Goal: Information Seeking & Learning: Learn about a topic

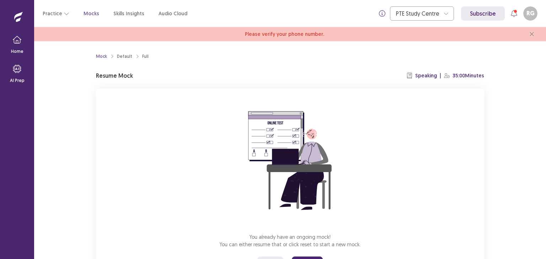
scroll to position [36, 0]
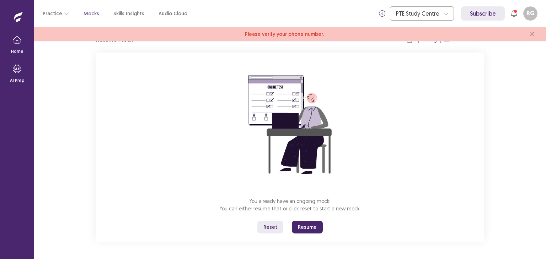
click at [299, 227] on button "Resume" at bounding box center [307, 227] width 31 height 13
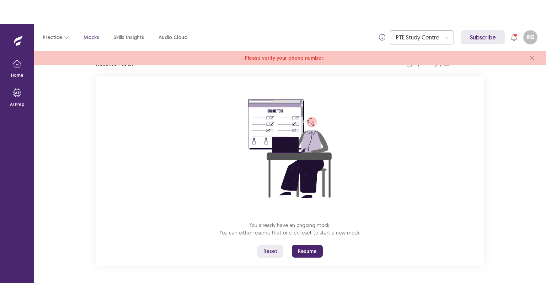
scroll to position [0, 0]
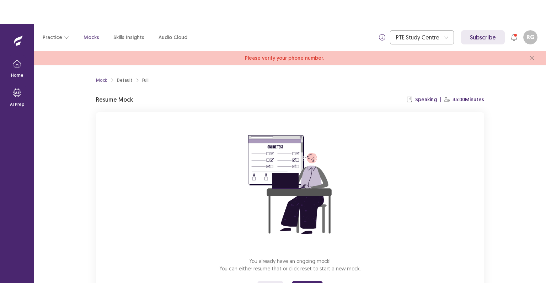
scroll to position [36, 0]
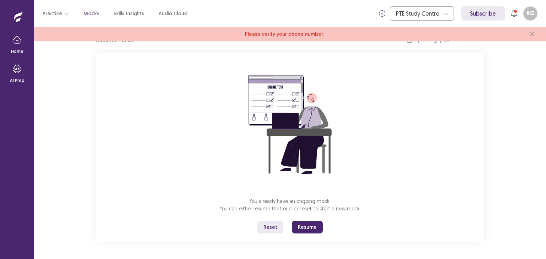
click at [303, 226] on button "Resume" at bounding box center [307, 227] width 31 height 13
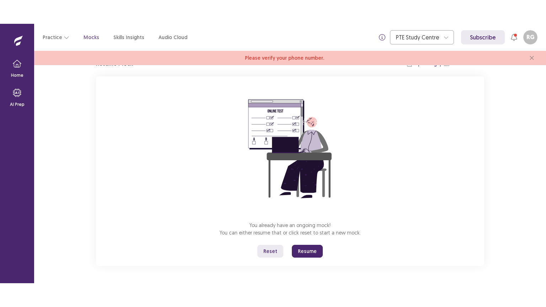
scroll to position [0, 0]
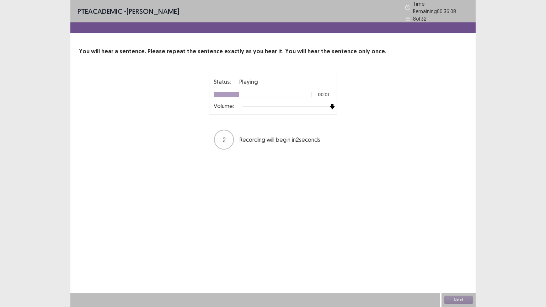
click at [331, 105] on div at bounding box center [287, 107] width 90 height 6
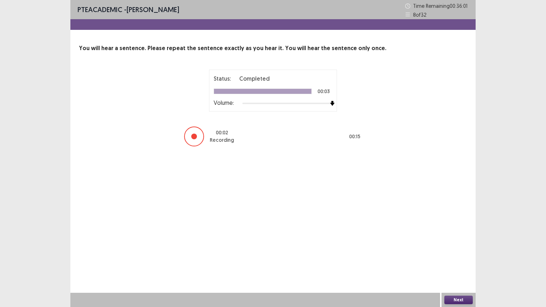
drag, startPoint x: 331, startPoint y: 105, endPoint x: 306, endPoint y: 154, distance: 55.0
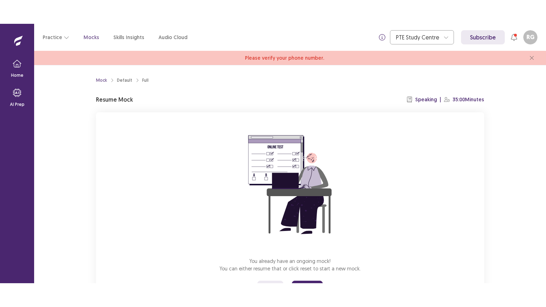
scroll to position [36, 0]
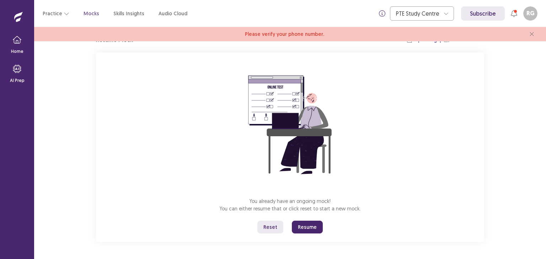
click at [296, 223] on button "Resume" at bounding box center [307, 227] width 31 height 13
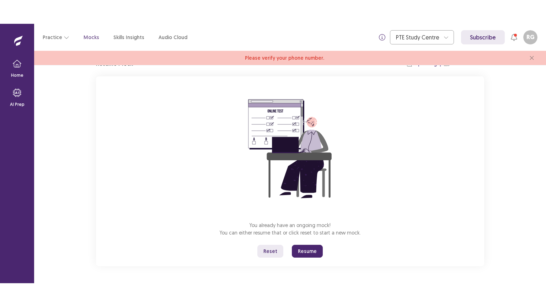
scroll to position [0, 0]
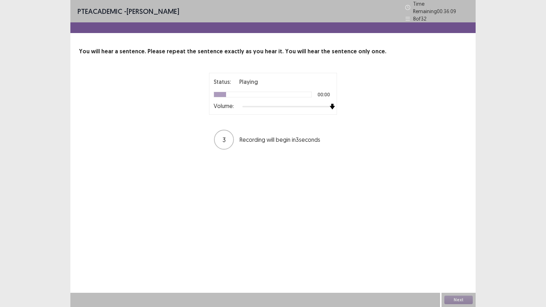
click at [331, 104] on div at bounding box center [287, 107] width 90 height 6
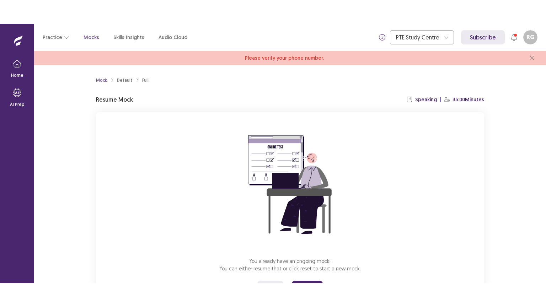
scroll to position [36, 0]
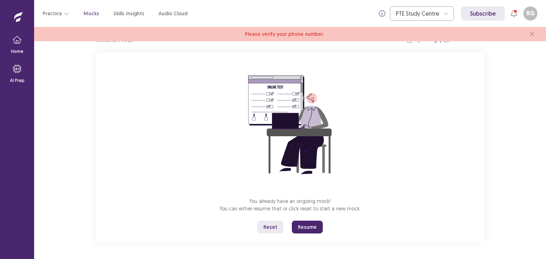
click at [304, 224] on button "Resume" at bounding box center [307, 227] width 31 height 13
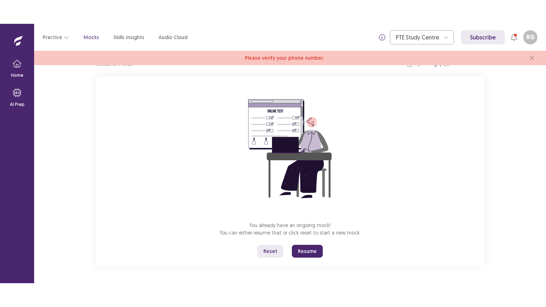
scroll to position [0, 0]
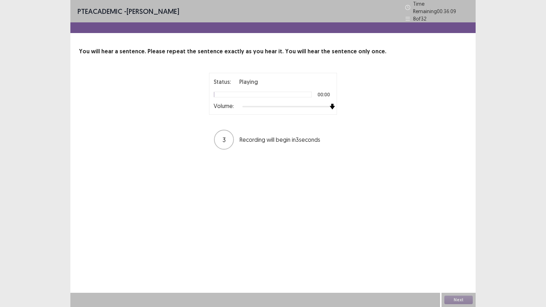
click at [332, 105] on div at bounding box center [287, 107] width 90 height 6
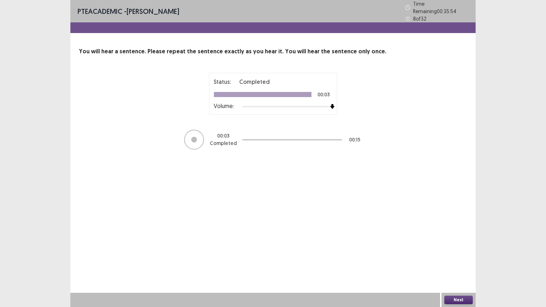
drag, startPoint x: 332, startPoint y: 105, endPoint x: 304, endPoint y: 182, distance: 82.2
click at [304, 182] on div "PTE academic - RAJ GIRI Time Remaining 00 : 35 : 54 8 of 32 You will hear a sen…" at bounding box center [272, 153] width 405 height 307
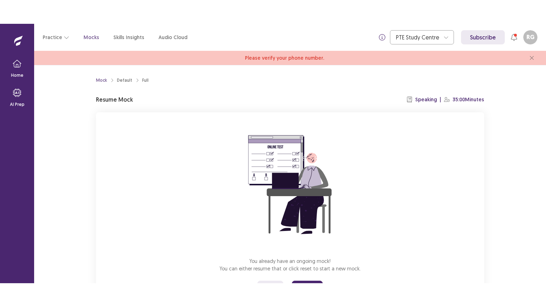
scroll to position [36, 0]
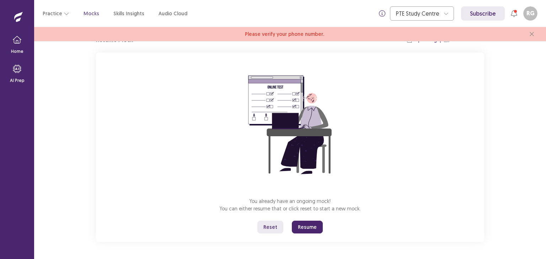
click at [317, 224] on button "Resume" at bounding box center [307, 227] width 31 height 13
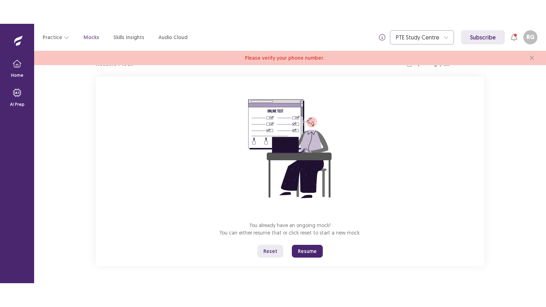
scroll to position [0, 0]
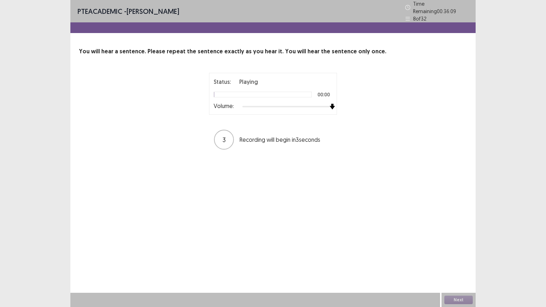
click at [330, 104] on div at bounding box center [287, 107] width 90 height 6
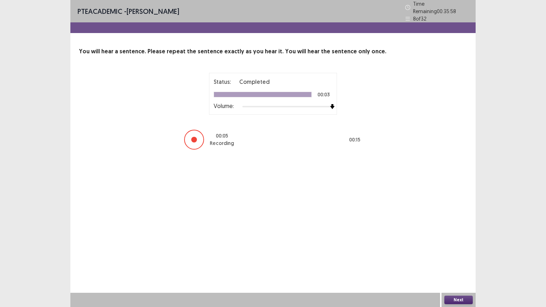
click at [455, 259] on button "Next" at bounding box center [458, 300] width 28 height 9
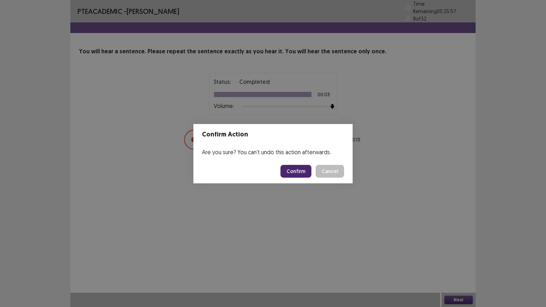
click at [301, 168] on button "Confirm" at bounding box center [295, 171] width 31 height 13
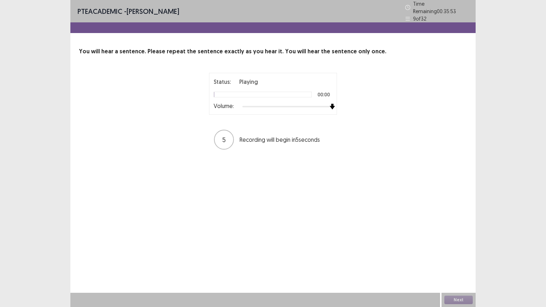
click at [331, 105] on div at bounding box center [287, 107] width 90 height 6
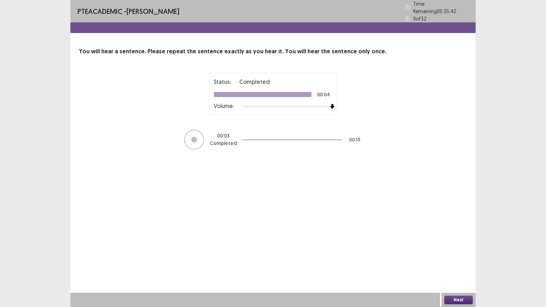
drag, startPoint x: 331, startPoint y: 105, endPoint x: 317, endPoint y: 172, distance: 68.1
click at [317, 172] on div "PTE academic - RAJ GIRI Time Remaining 00 : 35 : 42 9 of 32 You will hear a sen…" at bounding box center [272, 153] width 405 height 307
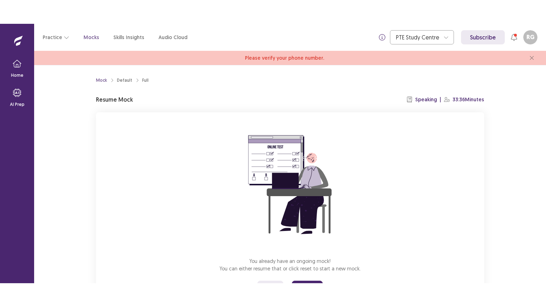
scroll to position [36, 0]
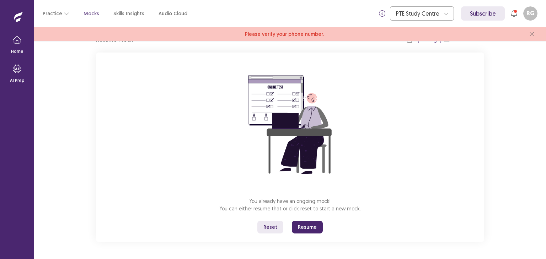
click at [278, 229] on button "Reset" at bounding box center [270, 227] width 26 height 13
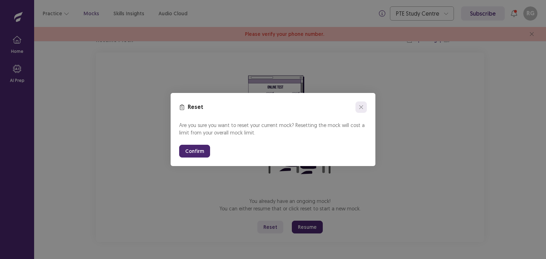
click at [365, 109] on button "close" at bounding box center [360, 107] width 11 height 11
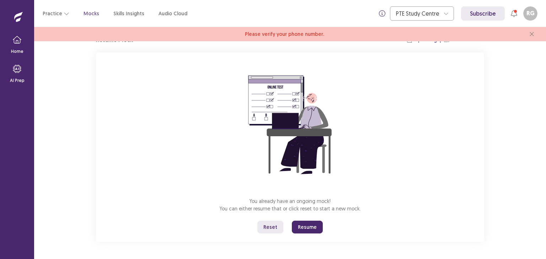
click at [311, 228] on button "Resume" at bounding box center [307, 227] width 31 height 13
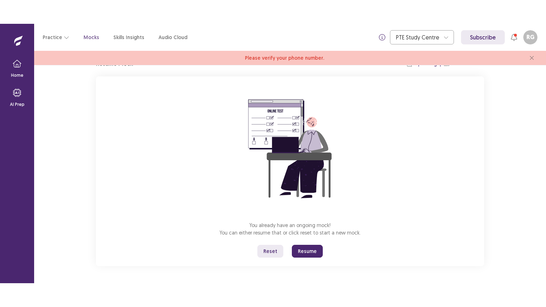
scroll to position [0, 0]
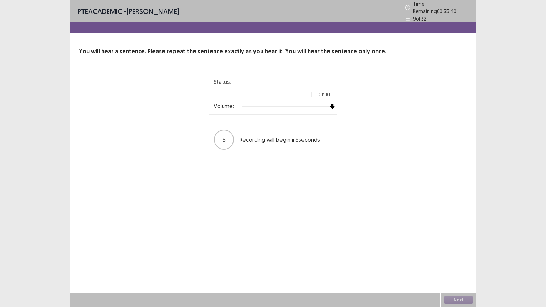
click at [330, 104] on div at bounding box center [287, 107] width 90 height 6
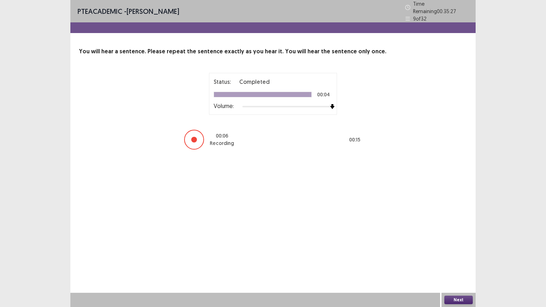
click at [457, 259] on button "Next" at bounding box center [458, 300] width 28 height 9
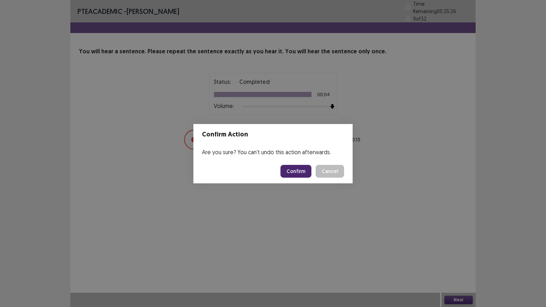
click at [300, 167] on button "Confirm" at bounding box center [295, 171] width 31 height 13
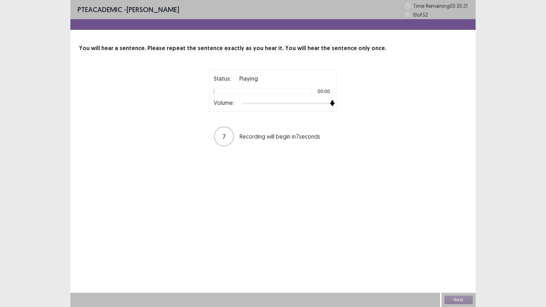
click at [331, 103] on div at bounding box center [287, 104] width 90 height 6
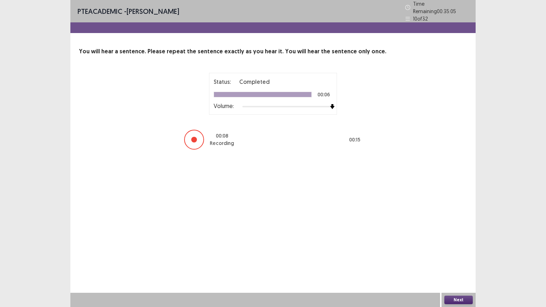
click at [458, 259] on button "Next" at bounding box center [458, 300] width 28 height 9
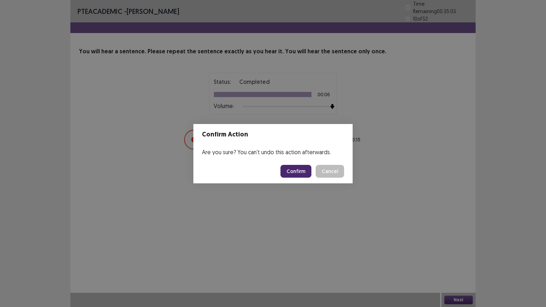
click at [300, 169] on button "Confirm" at bounding box center [295, 171] width 31 height 13
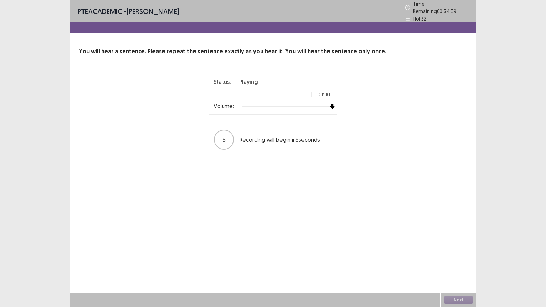
click at [332, 104] on div at bounding box center [287, 107] width 90 height 6
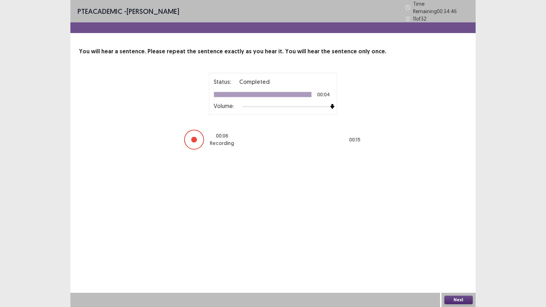
click at [449, 259] on button "Next" at bounding box center [458, 300] width 28 height 9
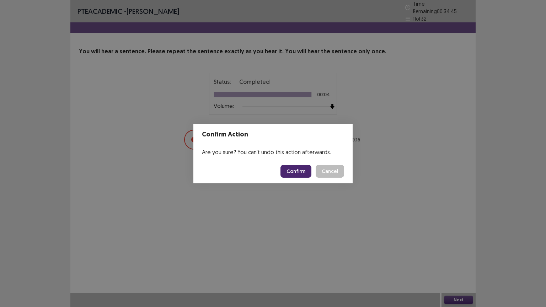
click at [311, 171] on button "Confirm" at bounding box center [295, 171] width 31 height 13
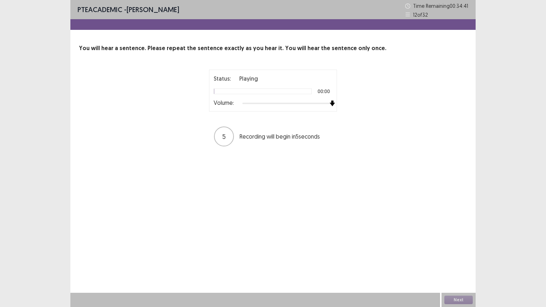
click at [332, 103] on div at bounding box center [287, 104] width 90 height 6
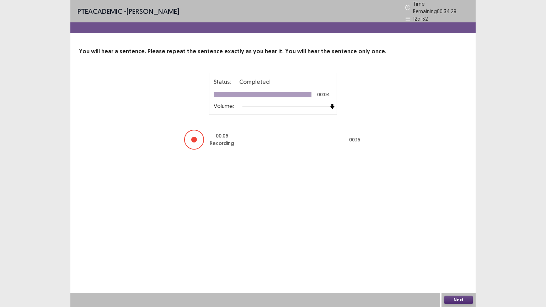
click at [461, 259] on button "Next" at bounding box center [458, 300] width 28 height 9
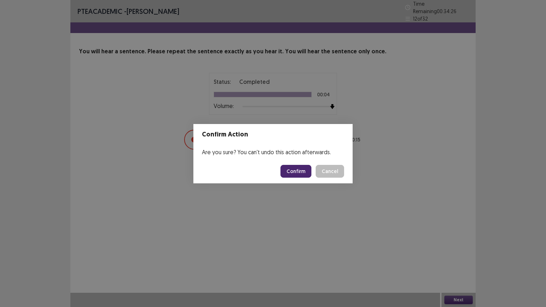
click at [307, 171] on button "Confirm" at bounding box center [295, 171] width 31 height 13
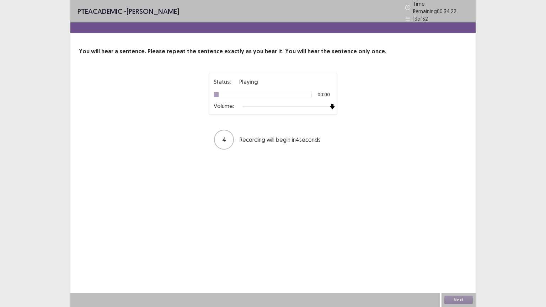
click at [331, 104] on div at bounding box center [287, 107] width 90 height 6
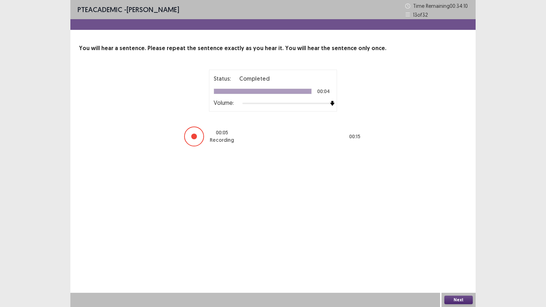
click at [457, 259] on button "Next" at bounding box center [458, 300] width 28 height 9
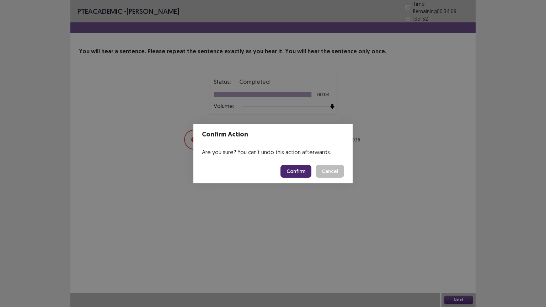
click at [303, 172] on button "Confirm" at bounding box center [295, 171] width 31 height 13
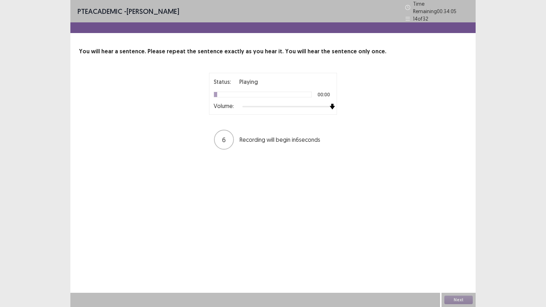
click at [331, 104] on div at bounding box center [287, 107] width 90 height 6
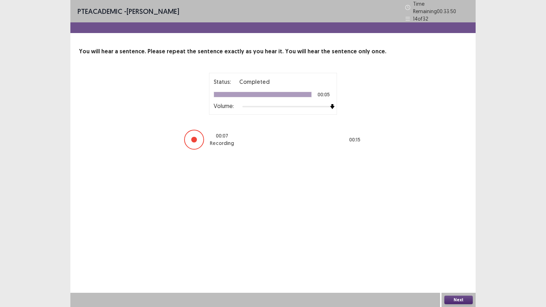
click at [456, 259] on button "Next" at bounding box center [458, 300] width 28 height 9
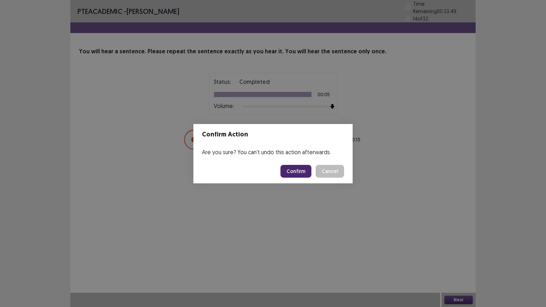
click at [303, 169] on button "Confirm" at bounding box center [295, 171] width 31 height 13
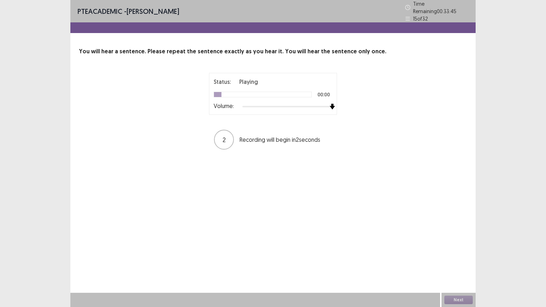
click at [331, 104] on div at bounding box center [287, 107] width 90 height 6
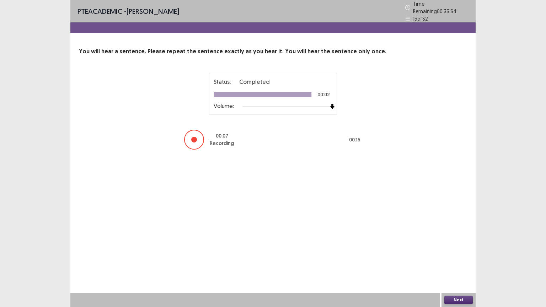
click at [456, 259] on button "Next" at bounding box center [458, 300] width 28 height 9
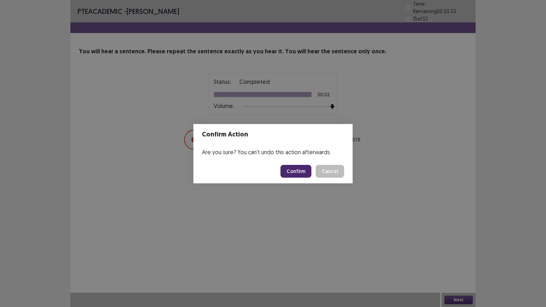
click at [304, 168] on button "Confirm" at bounding box center [295, 171] width 31 height 13
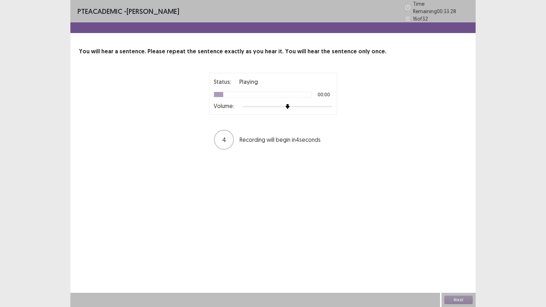
click at [331, 104] on div at bounding box center [287, 107] width 90 height 6
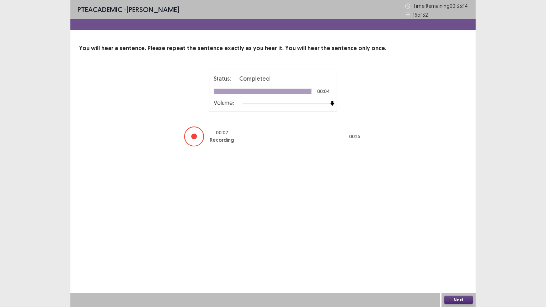
click at [455, 259] on button "Next" at bounding box center [458, 300] width 28 height 9
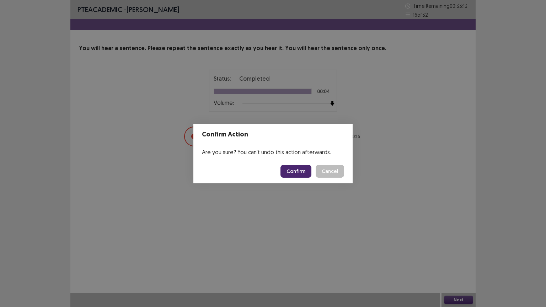
click at [304, 171] on button "Confirm" at bounding box center [295, 171] width 31 height 13
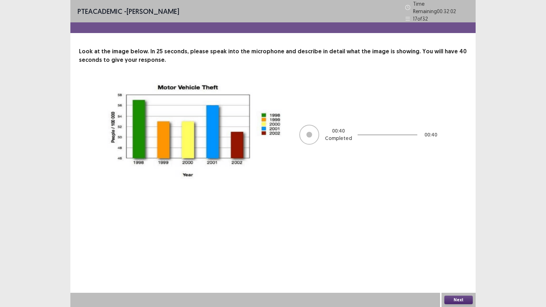
click at [455, 259] on button "Next" at bounding box center [458, 300] width 28 height 9
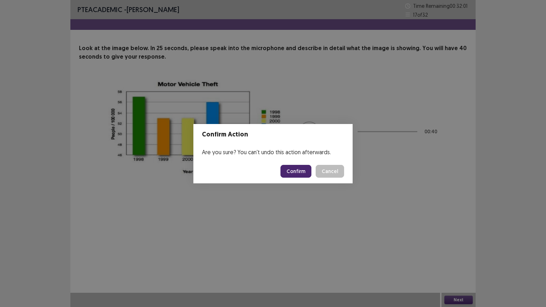
click at [297, 169] on button "Confirm" at bounding box center [295, 171] width 31 height 13
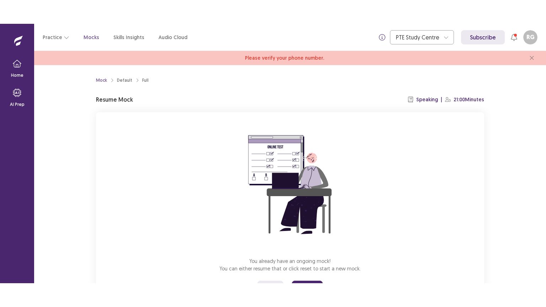
scroll to position [36, 0]
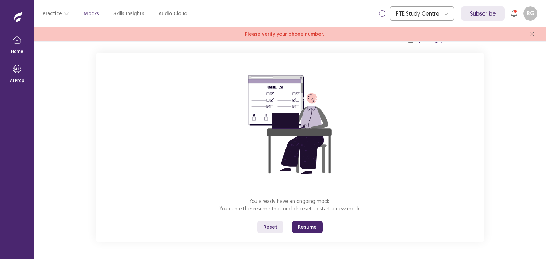
click at [303, 226] on button "Resume" at bounding box center [307, 227] width 31 height 13
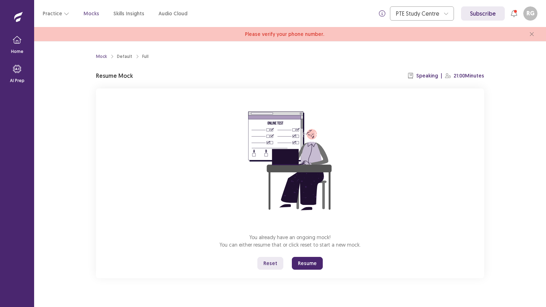
scroll to position [0, 0]
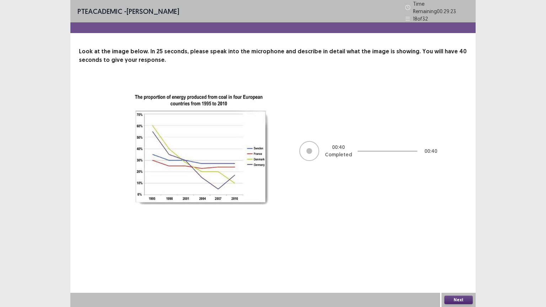
click at [461, 259] on button "Next" at bounding box center [458, 300] width 28 height 9
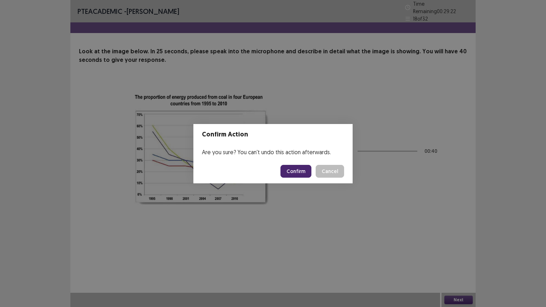
click at [302, 167] on button "Confirm" at bounding box center [295, 171] width 31 height 13
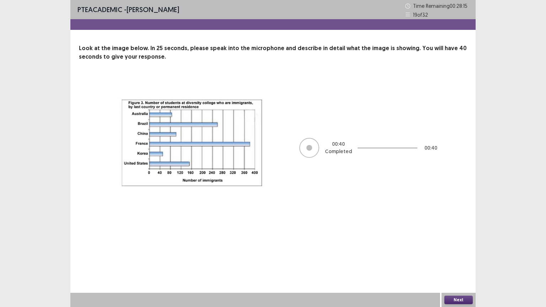
click at [452, 259] on button "Next" at bounding box center [458, 300] width 28 height 9
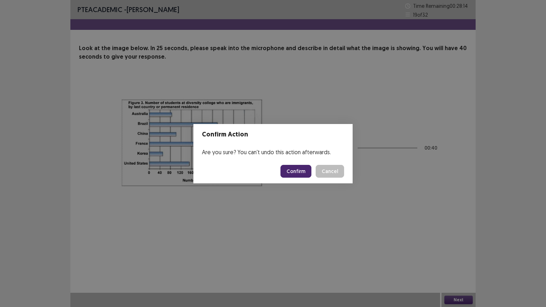
click at [292, 172] on button "Confirm" at bounding box center [295, 171] width 31 height 13
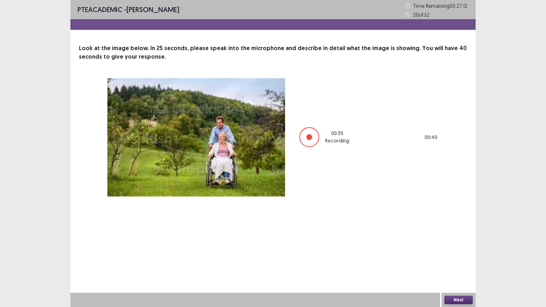
click at [456, 259] on button "Next" at bounding box center [458, 300] width 28 height 9
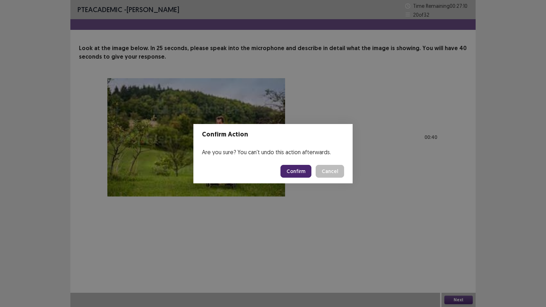
click at [289, 166] on button "Confirm" at bounding box center [295, 171] width 31 height 13
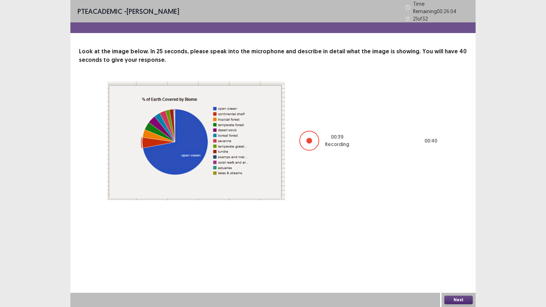
click at [469, 259] on button "Next" at bounding box center [458, 300] width 28 height 9
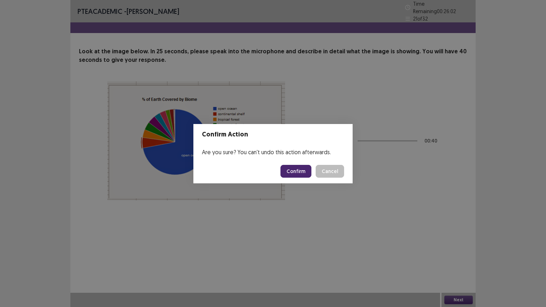
click at [293, 172] on button "Confirm" at bounding box center [295, 171] width 31 height 13
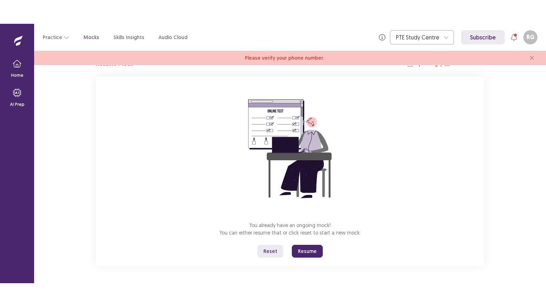
scroll to position [36, 0]
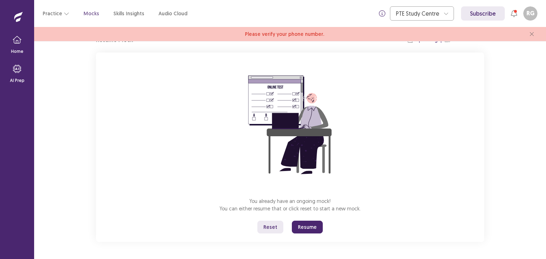
click at [311, 219] on div "You already have an ongoing mock! You can either resume that or click reset to …" at bounding box center [290, 148] width 388 height 190
click at [310, 225] on button "Resume" at bounding box center [307, 227] width 31 height 13
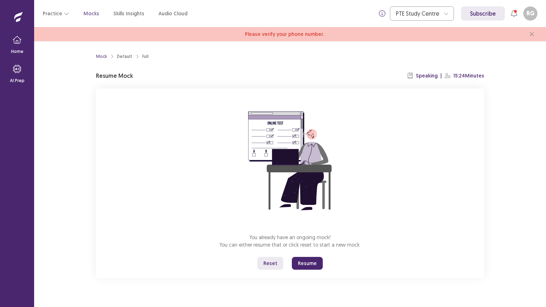
scroll to position [0, 0]
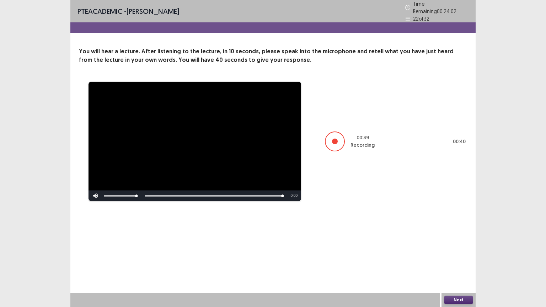
click at [465, 259] on div "Next" at bounding box center [458, 300] width 34 height 14
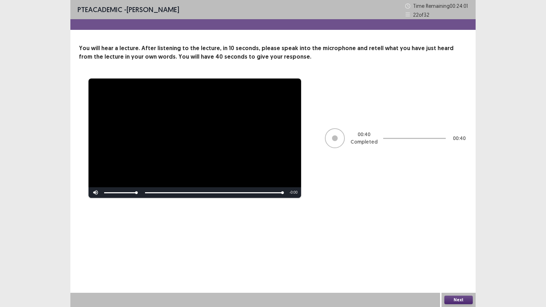
click at [457, 259] on button "Next" at bounding box center [458, 300] width 28 height 9
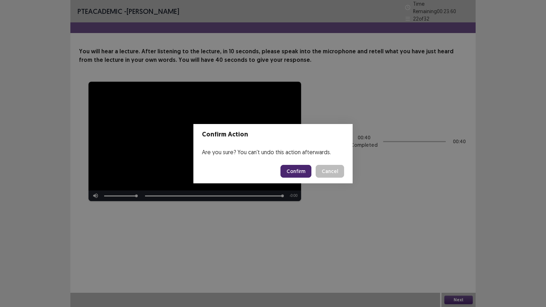
click at [302, 168] on button "Confirm" at bounding box center [295, 171] width 31 height 13
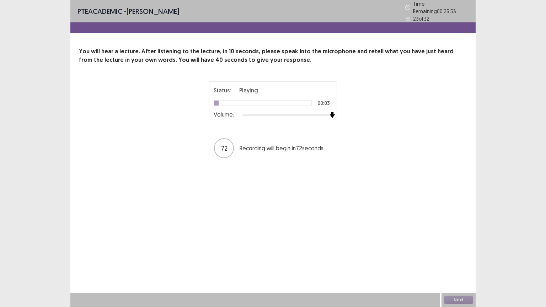
click at [330, 112] on div at bounding box center [287, 115] width 90 height 6
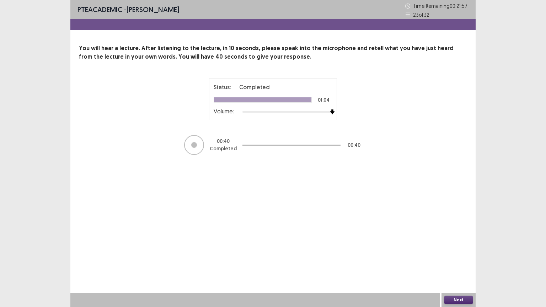
click at [454, 259] on button "Next" at bounding box center [458, 300] width 28 height 9
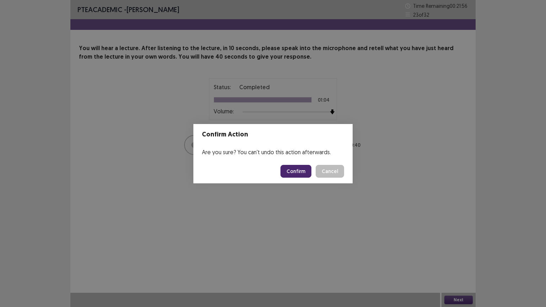
click at [303, 170] on button "Confirm" at bounding box center [295, 171] width 31 height 13
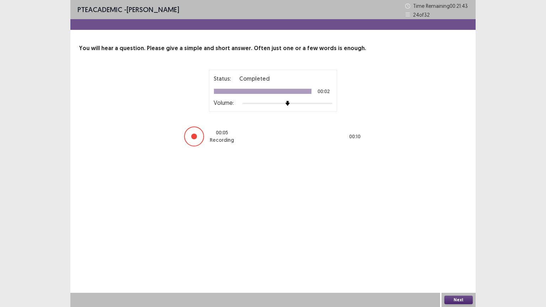
click at [454, 259] on button "Next" at bounding box center [458, 300] width 28 height 9
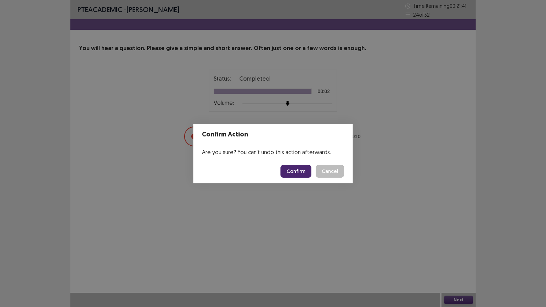
click at [298, 168] on button "Confirm" at bounding box center [295, 171] width 31 height 13
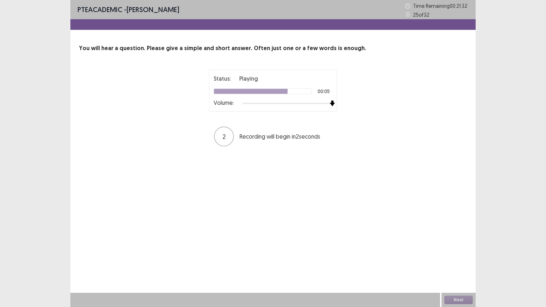
click at [330, 102] on div at bounding box center [287, 104] width 90 height 6
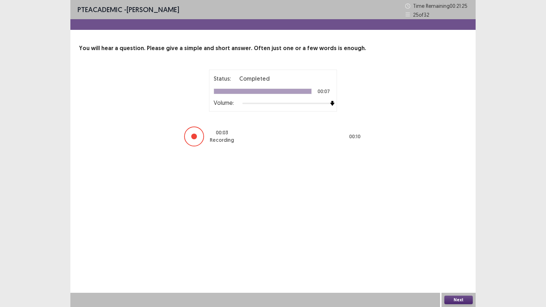
click at [451, 259] on button "Next" at bounding box center [458, 300] width 28 height 9
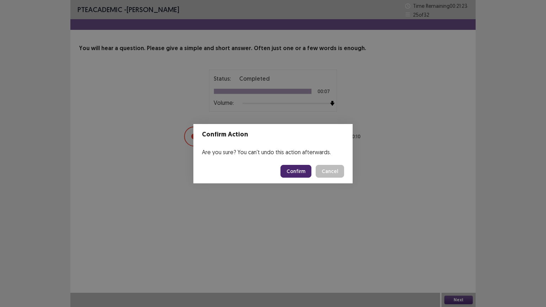
click at [287, 168] on button "Confirm" at bounding box center [295, 171] width 31 height 13
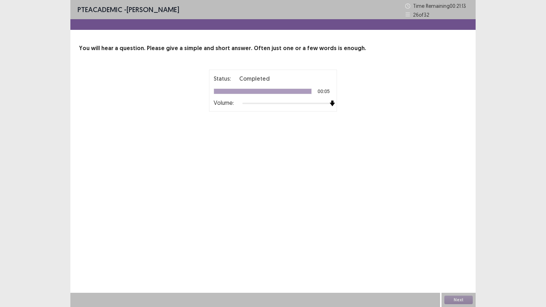
click at [332, 104] on div at bounding box center [287, 104] width 90 height 6
click at [456, 259] on button "Next" at bounding box center [458, 300] width 28 height 9
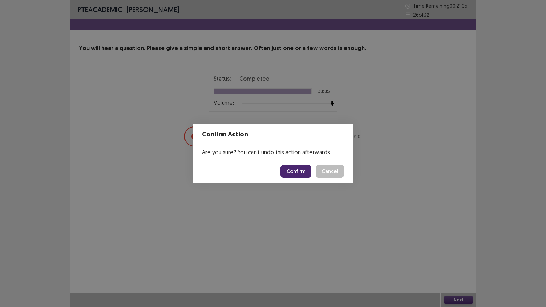
click at [303, 170] on button "Confirm" at bounding box center [295, 171] width 31 height 13
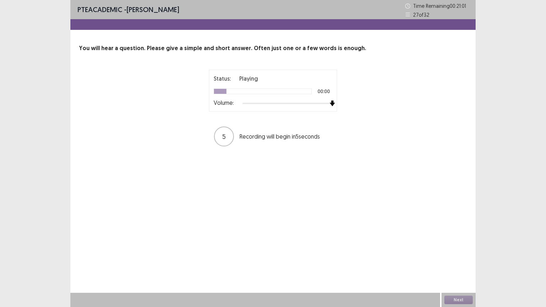
click at [331, 102] on div at bounding box center [287, 104] width 90 height 6
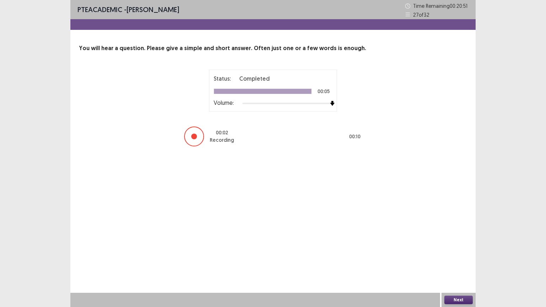
click at [456, 259] on button "Next" at bounding box center [458, 300] width 28 height 9
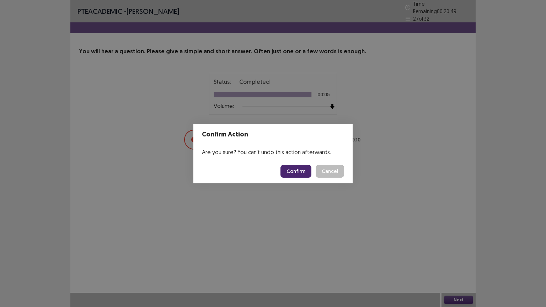
click at [303, 168] on button "Confirm" at bounding box center [295, 171] width 31 height 13
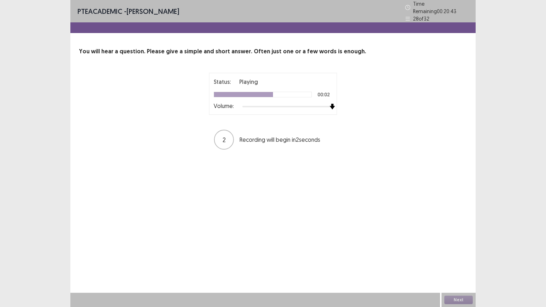
click at [330, 104] on div at bounding box center [287, 107] width 90 height 6
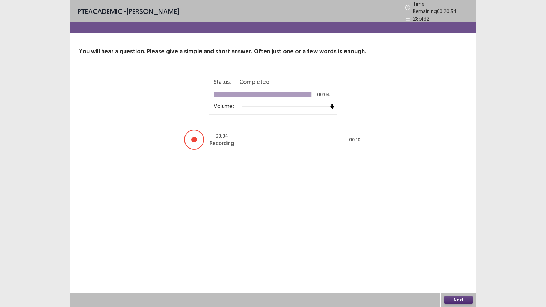
click at [461, 259] on button "Next" at bounding box center [458, 300] width 28 height 9
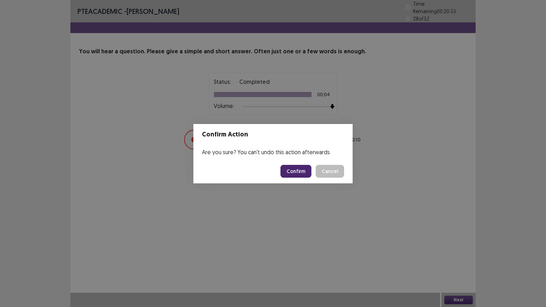
click at [296, 171] on button "Confirm" at bounding box center [295, 171] width 31 height 13
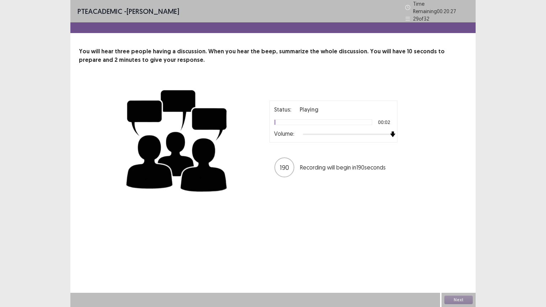
click at [391, 133] on div at bounding box center [348, 135] width 90 height 6
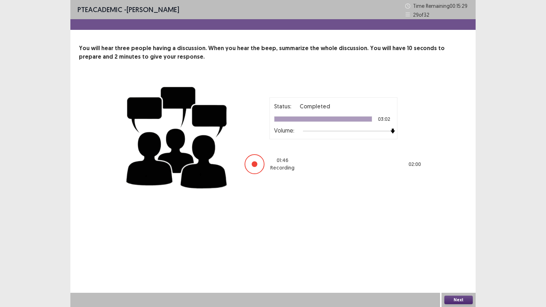
click at [456, 259] on button "Next" at bounding box center [458, 300] width 28 height 9
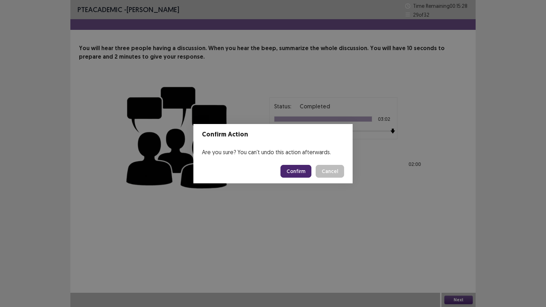
click at [293, 168] on button "Confirm" at bounding box center [295, 171] width 31 height 13
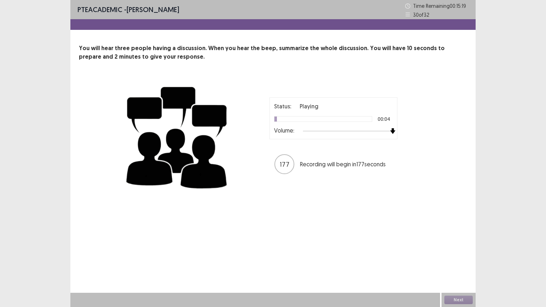
click at [390, 133] on div at bounding box center [348, 131] width 90 height 6
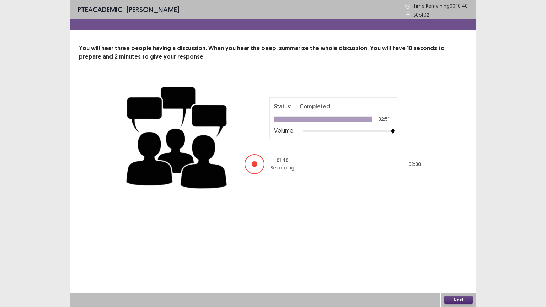
click at [464, 259] on button "Next" at bounding box center [458, 300] width 28 height 9
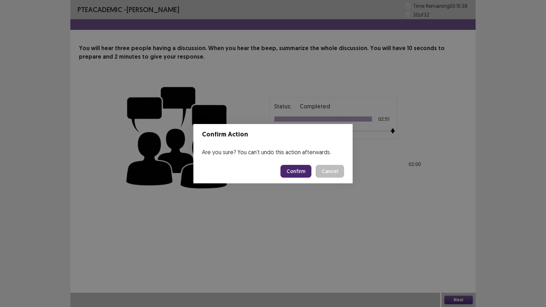
click at [300, 172] on button "Confirm" at bounding box center [295, 171] width 31 height 13
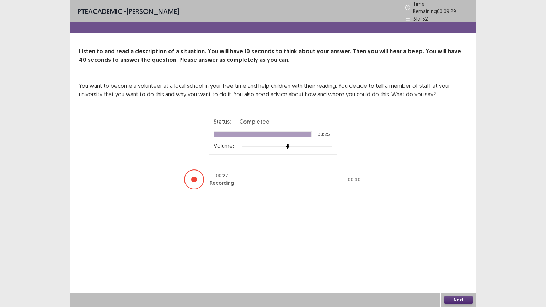
click at [463, 259] on button "Next" at bounding box center [458, 300] width 28 height 9
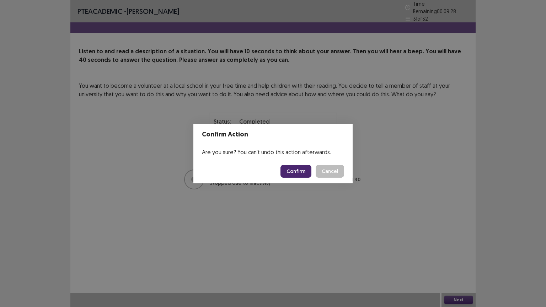
click at [302, 175] on button "Confirm" at bounding box center [295, 171] width 31 height 13
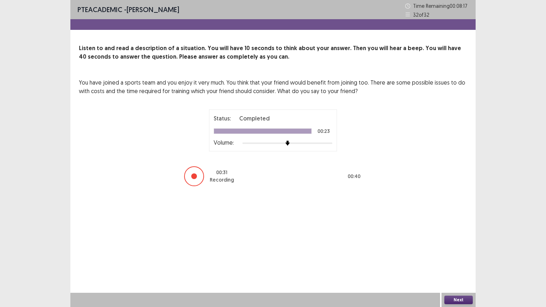
click at [468, 259] on button "Next" at bounding box center [458, 300] width 28 height 9
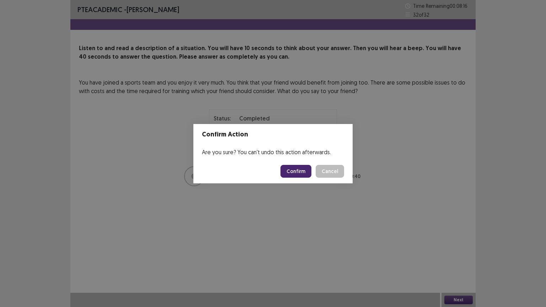
click at [303, 170] on button "Confirm" at bounding box center [295, 171] width 31 height 13
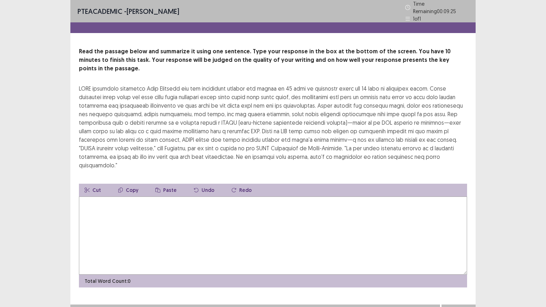
click at [179, 197] on textarea at bounding box center [273, 236] width 388 height 78
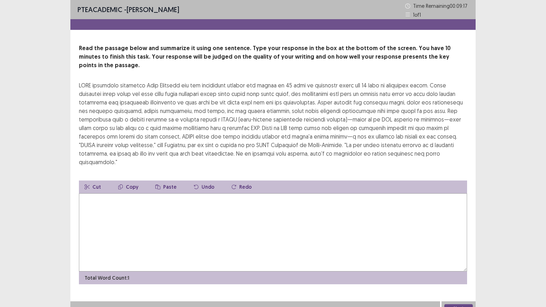
scroll to position [102, 0]
type textarea "*"
click at [145, 193] on textarea at bounding box center [273, 232] width 388 height 78
click at [108, 193] on textarea at bounding box center [273, 232] width 388 height 78
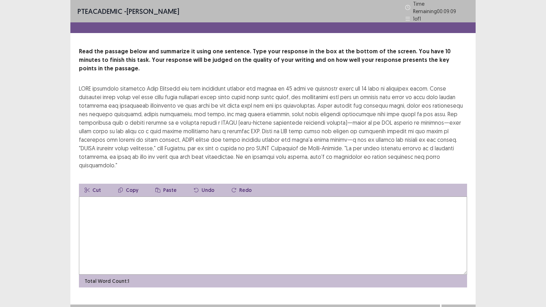
click at [108, 197] on textarea at bounding box center [273, 236] width 388 height 78
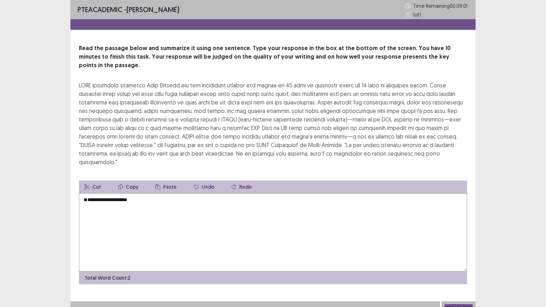
click at [85, 193] on textarea "**********" at bounding box center [273, 232] width 388 height 78
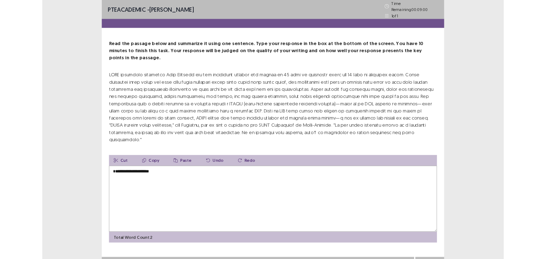
scroll to position [0, 0]
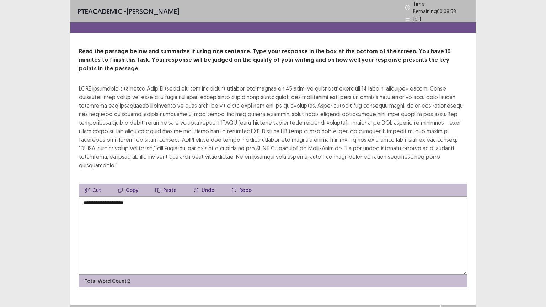
click at [125, 197] on textarea "**********" at bounding box center [273, 236] width 388 height 78
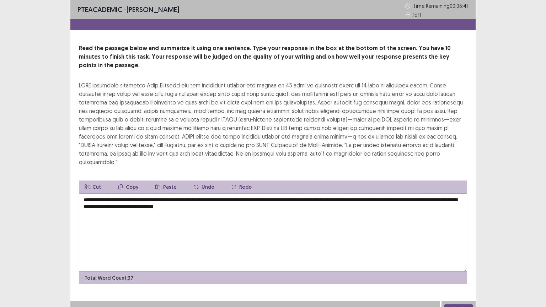
click at [416, 193] on textarea "**********" at bounding box center [273, 232] width 388 height 78
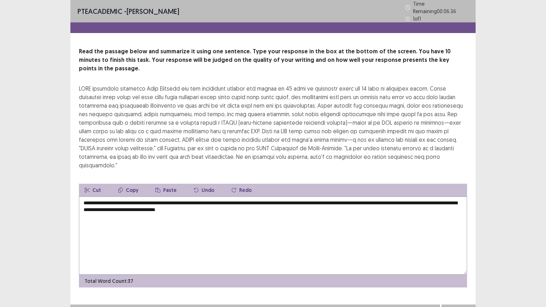
click at [237, 197] on textarea "**********" at bounding box center [273, 236] width 388 height 78
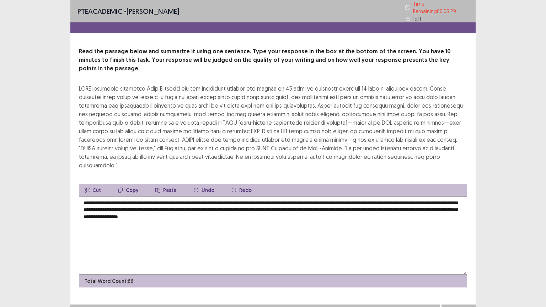
click at [121, 197] on textarea "**********" at bounding box center [273, 236] width 388 height 78
click at [122, 197] on textarea "**********" at bounding box center [273, 236] width 388 height 78
click at [138, 197] on textarea "**********" at bounding box center [273, 236] width 388 height 78
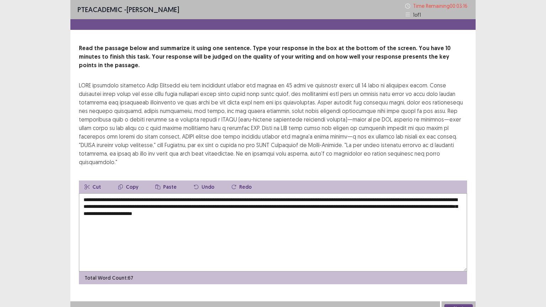
click at [291, 198] on textarea "**********" at bounding box center [273, 232] width 388 height 78
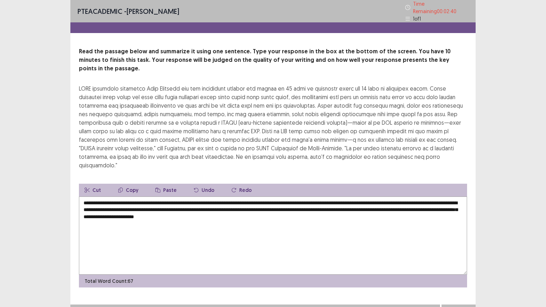
click at [419, 197] on textarea "**********" at bounding box center [273, 236] width 388 height 78
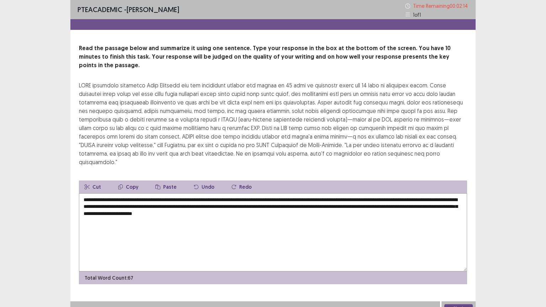
click at [216, 193] on textarea "**********" at bounding box center [273, 232] width 388 height 78
click at [217, 193] on textarea "**********" at bounding box center [273, 232] width 388 height 78
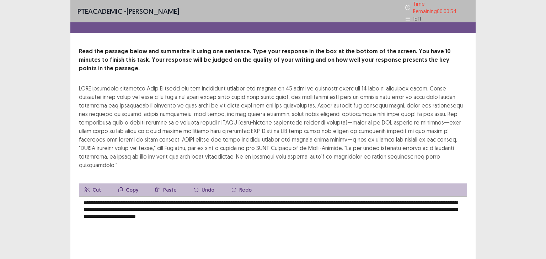
type textarea "**********"
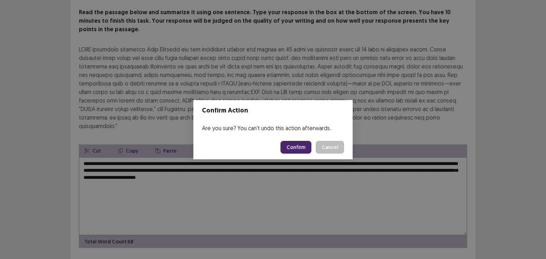
click at [302, 146] on button "Confirm" at bounding box center [295, 147] width 31 height 13
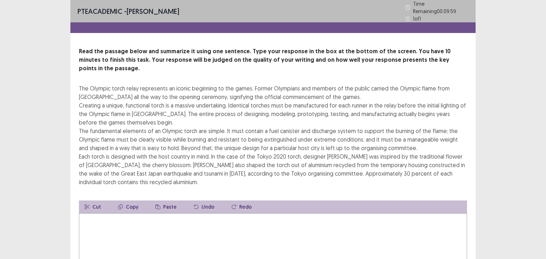
click at [162, 221] on textarea at bounding box center [273, 253] width 388 height 78
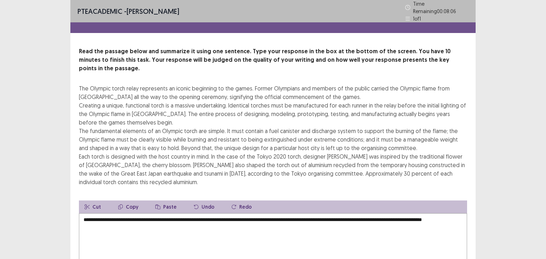
click at [126, 217] on textarea "**********" at bounding box center [273, 253] width 388 height 78
click at [146, 214] on textarea "**********" at bounding box center [273, 253] width 388 height 78
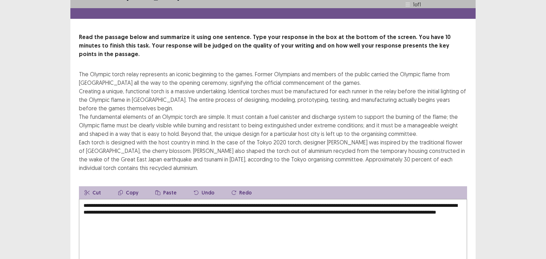
scroll to position [12, 0]
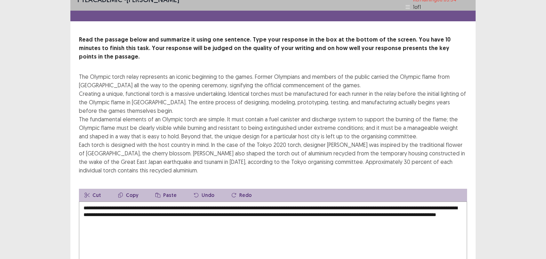
type textarea "**********"
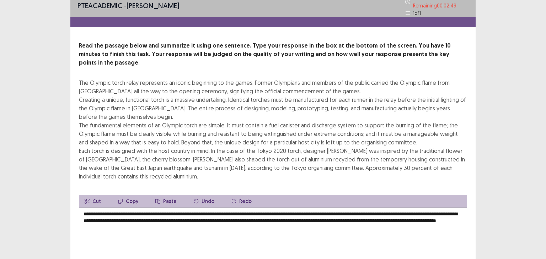
scroll to position [65, 0]
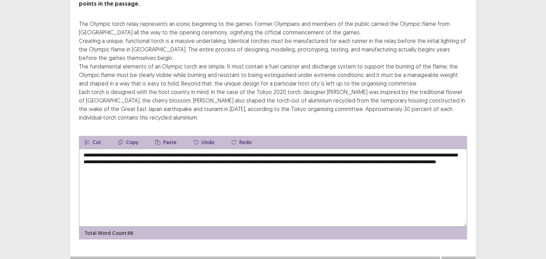
click at [463, 259] on button "Next" at bounding box center [458, 264] width 28 height 9
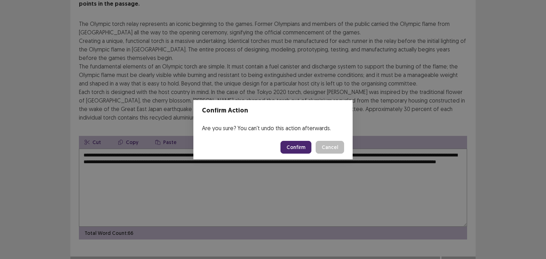
click at [295, 140] on footer "Confirm Cancel" at bounding box center [272, 147] width 159 height 24
click at [296, 152] on button "Confirm" at bounding box center [295, 147] width 31 height 13
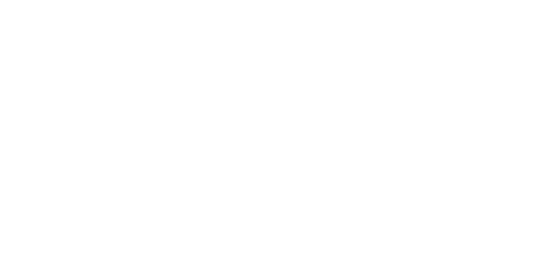
scroll to position [0, 0]
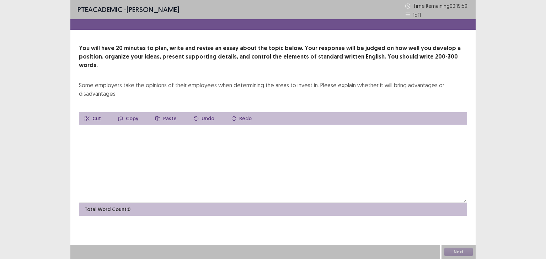
click at [204, 128] on textarea at bounding box center [273, 164] width 388 height 78
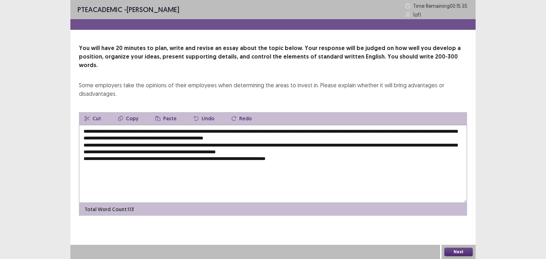
click at [380, 135] on textarea "**********" at bounding box center [273, 164] width 388 height 78
click at [315, 151] on textarea "**********" at bounding box center [273, 164] width 388 height 78
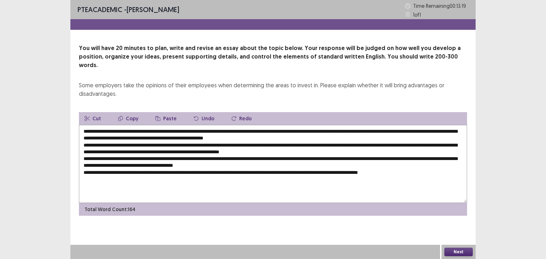
click at [315, 151] on textarea "**********" at bounding box center [273, 164] width 388 height 78
click at [188, 156] on textarea "**********" at bounding box center [273, 164] width 388 height 78
click at [294, 153] on textarea "**********" at bounding box center [273, 164] width 388 height 78
click at [290, 158] on textarea "**********" at bounding box center [273, 164] width 388 height 78
click at [354, 166] on textarea "**********" at bounding box center [273, 164] width 388 height 78
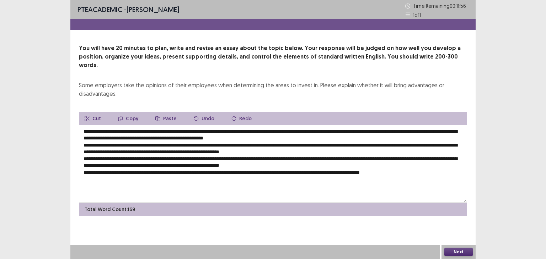
click at [324, 156] on textarea "**********" at bounding box center [273, 164] width 388 height 78
click at [123, 125] on textarea at bounding box center [273, 164] width 388 height 78
click at [297, 125] on textarea at bounding box center [273, 164] width 388 height 78
click at [124, 125] on textarea at bounding box center [273, 164] width 388 height 78
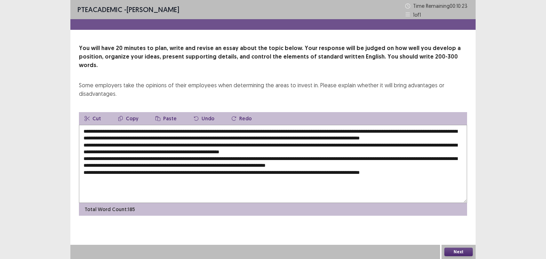
click at [435, 129] on textarea at bounding box center [273, 164] width 388 height 78
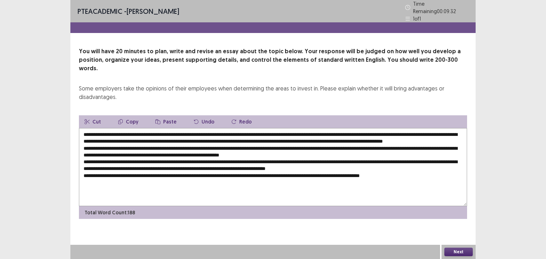
drag, startPoint x: 125, startPoint y: 123, endPoint x: 321, endPoint y: 116, distance: 195.6
click at [321, 116] on div "Cut Copy Paste Undo Redo Total Word Count: 188" at bounding box center [273, 168] width 388 height 104
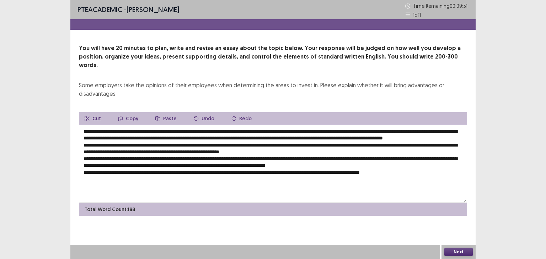
click at [128, 112] on button "Copy" at bounding box center [128, 118] width 32 height 13
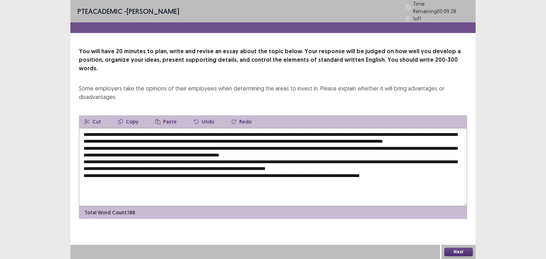
click at [247, 171] on textarea at bounding box center [273, 167] width 388 height 78
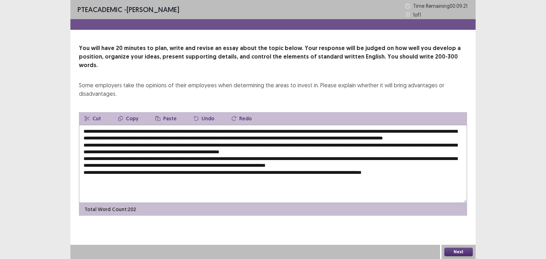
click at [447, 170] on textarea at bounding box center [273, 164] width 388 height 78
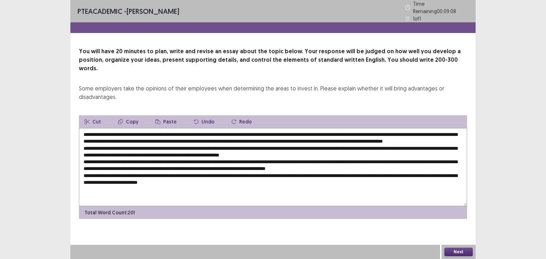
click at [320, 128] on textarea at bounding box center [273, 167] width 388 height 78
click at [184, 144] on textarea at bounding box center [273, 167] width 388 height 78
click at [382, 144] on textarea at bounding box center [273, 167] width 388 height 78
click at [461, 152] on textarea at bounding box center [273, 167] width 388 height 78
paste textarea "**********"
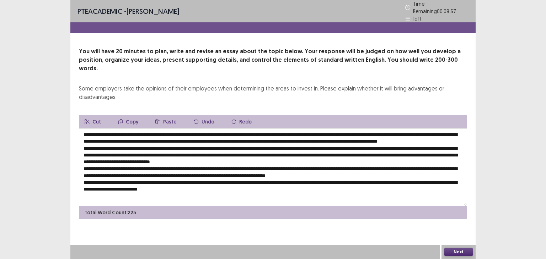
click at [191, 161] on textarea at bounding box center [273, 167] width 388 height 78
click at [189, 178] on textarea at bounding box center [273, 167] width 388 height 78
paste textarea "**********"
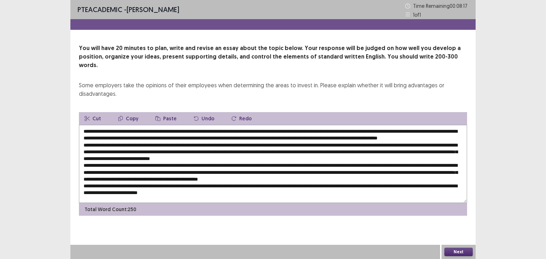
click at [382, 178] on textarea at bounding box center [273, 164] width 388 height 78
click at [459, 129] on textarea at bounding box center [273, 164] width 388 height 78
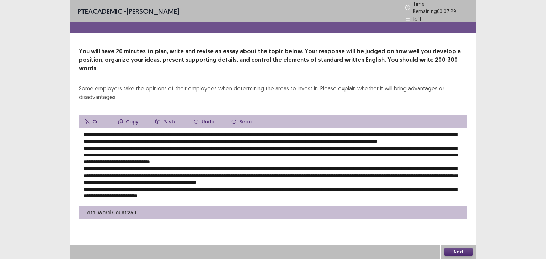
click at [92, 135] on textarea at bounding box center [273, 167] width 388 height 78
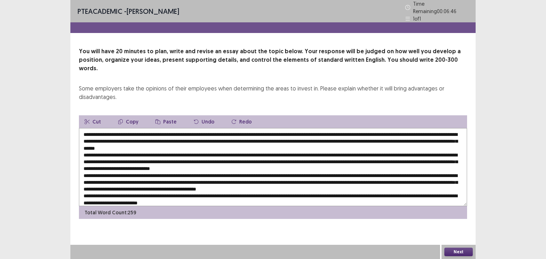
click at [461, 130] on textarea at bounding box center [273, 167] width 388 height 78
click at [184, 144] on textarea at bounding box center [273, 167] width 388 height 78
drag, startPoint x: 84, startPoint y: 137, endPoint x: 112, endPoint y: 135, distance: 28.8
click at [112, 135] on textarea at bounding box center [273, 167] width 388 height 78
click at [130, 116] on button "Copy" at bounding box center [128, 122] width 32 height 13
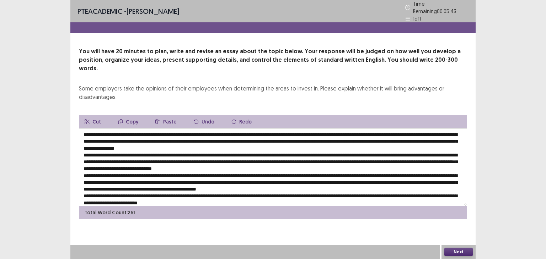
click at [164, 149] on textarea at bounding box center [273, 167] width 388 height 78
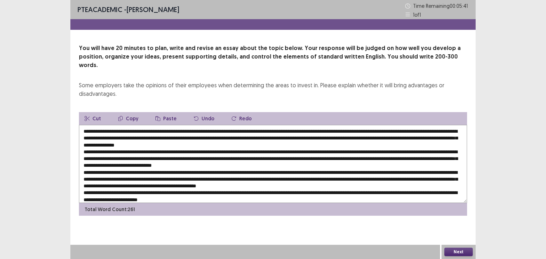
click at [164, 150] on textarea at bounding box center [273, 164] width 388 height 78
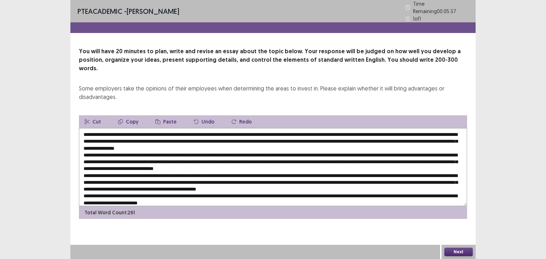
click at [165, 150] on textarea at bounding box center [273, 167] width 388 height 78
click at [197, 151] on textarea at bounding box center [273, 167] width 388 height 78
click at [196, 151] on textarea at bounding box center [273, 167] width 388 height 78
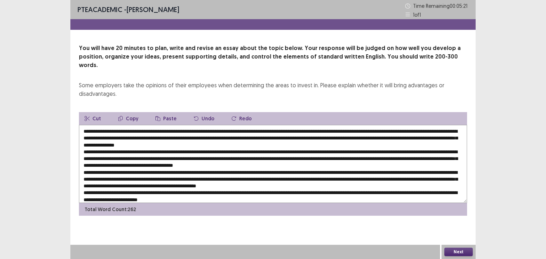
click at [281, 147] on textarea at bounding box center [273, 164] width 388 height 78
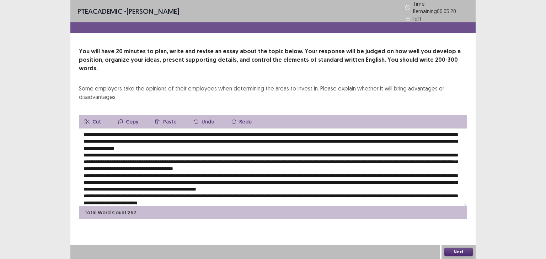
click at [281, 150] on textarea at bounding box center [273, 167] width 388 height 78
click at [411, 150] on textarea at bounding box center [273, 167] width 388 height 78
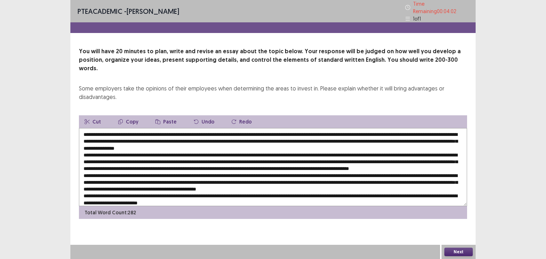
click at [251, 158] on textarea at bounding box center [273, 167] width 388 height 78
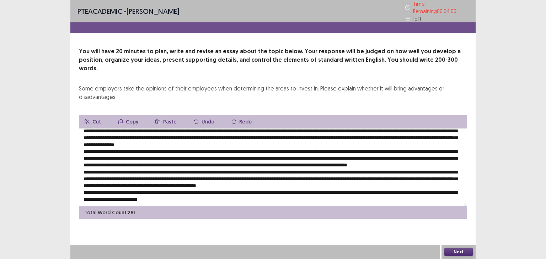
scroll to position [10, 0]
click at [267, 168] on textarea at bounding box center [273, 167] width 388 height 78
drag, startPoint x: 157, startPoint y: 130, endPoint x: 223, endPoint y: 132, distance: 65.8
click at [223, 132] on textarea at bounding box center [273, 167] width 388 height 78
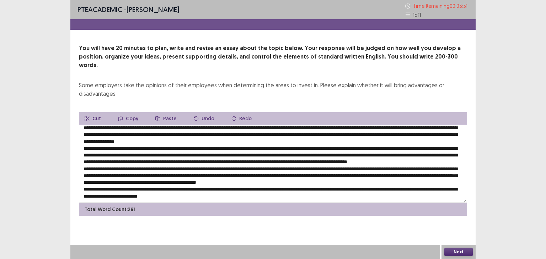
click at [129, 112] on button "Copy" at bounding box center [128, 118] width 32 height 13
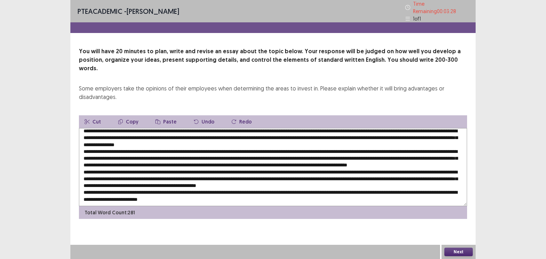
click at [267, 172] on textarea at bounding box center [273, 167] width 388 height 78
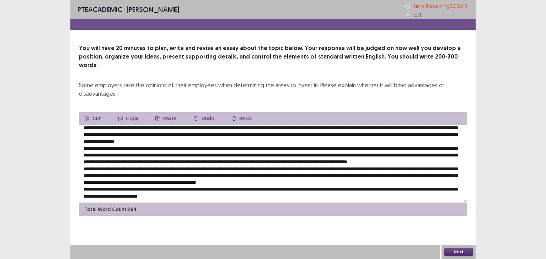
click at [183, 179] on textarea at bounding box center [273, 164] width 388 height 78
click at [184, 181] on textarea at bounding box center [273, 164] width 388 height 78
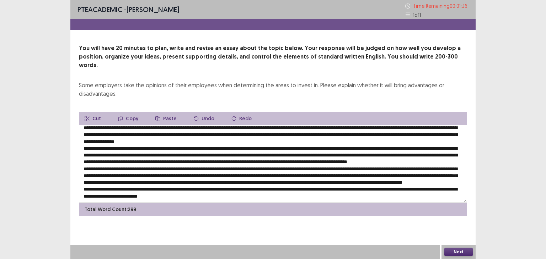
click at [373, 180] on textarea at bounding box center [273, 164] width 388 height 78
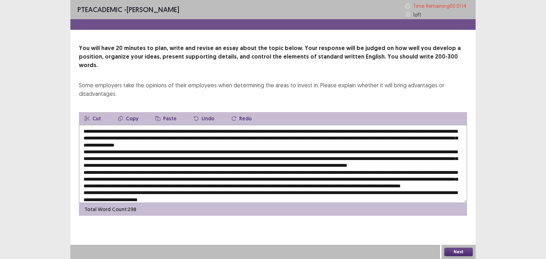
type textarea "**********"
click at [446, 246] on div "Next" at bounding box center [458, 252] width 34 height 14
click at [448, 251] on button "Next" at bounding box center [458, 252] width 28 height 9
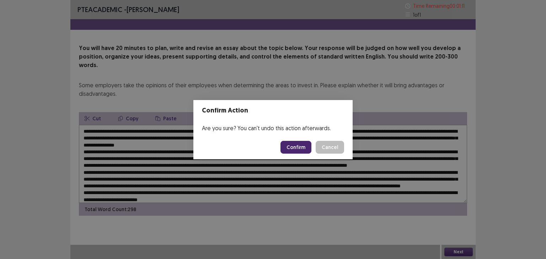
click at [291, 145] on button "Confirm" at bounding box center [295, 147] width 31 height 13
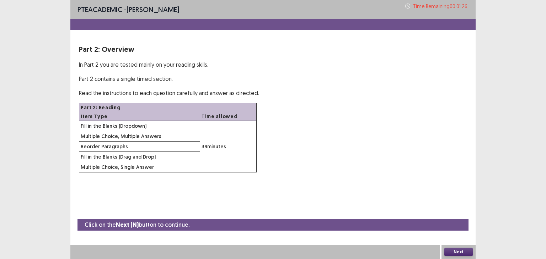
click at [453, 252] on button "Next" at bounding box center [458, 252] width 28 height 9
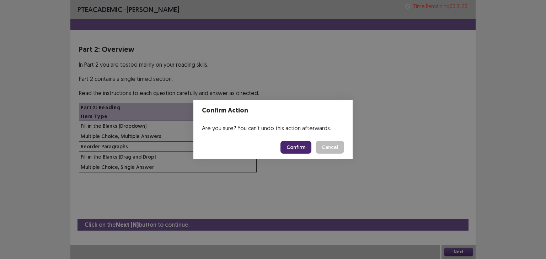
click at [301, 152] on button "Confirm" at bounding box center [295, 147] width 31 height 13
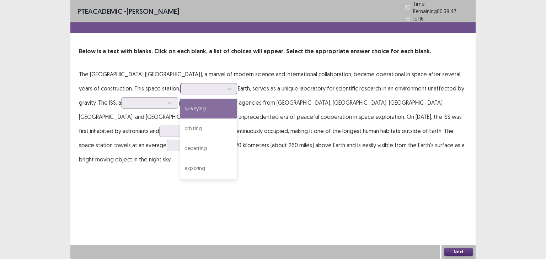
click at [200, 86] on div at bounding box center [204, 88] width 37 height 7
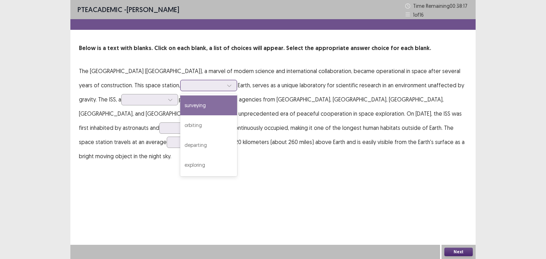
click at [194, 103] on div "surveying" at bounding box center [208, 106] width 57 height 20
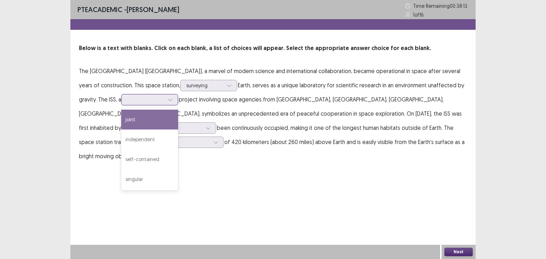
click at [137, 100] on div at bounding box center [145, 99] width 37 height 7
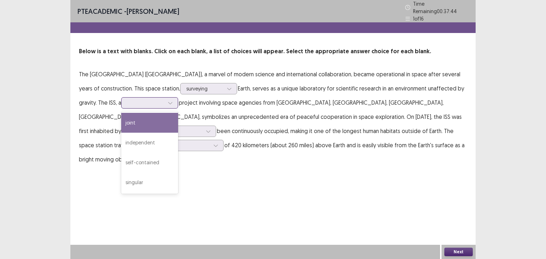
click at [137, 116] on div "joint" at bounding box center [149, 123] width 57 height 20
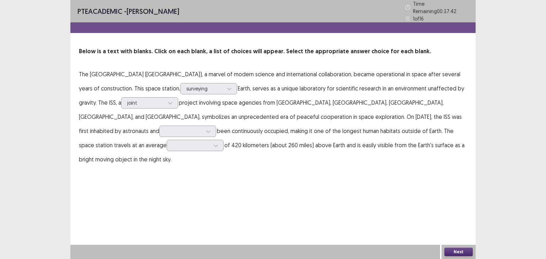
click at [124, 135] on p "The International Space Station (ISS), a marvel of modern science and internati…" at bounding box center [273, 117] width 388 height 100
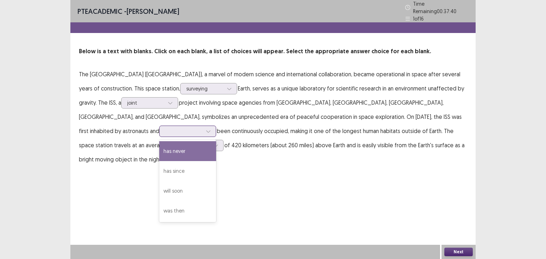
click at [206, 129] on icon at bounding box center [208, 131] width 5 height 5
click at [155, 159] on p "The International Space Station (ISS), a marvel of modern science and internati…" at bounding box center [273, 117] width 388 height 100
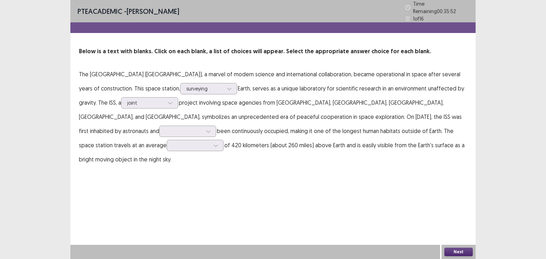
click at [122, 152] on p "The International Space Station (ISS), a marvel of modern science and internati…" at bounding box center [273, 117] width 388 height 100
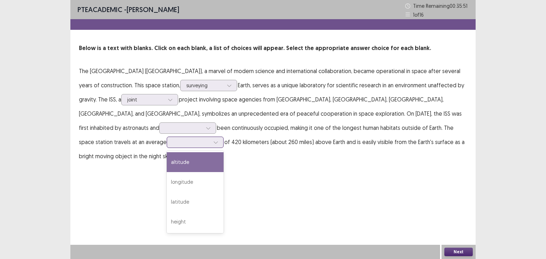
click at [210, 143] on div at bounding box center [215, 142] width 11 height 11
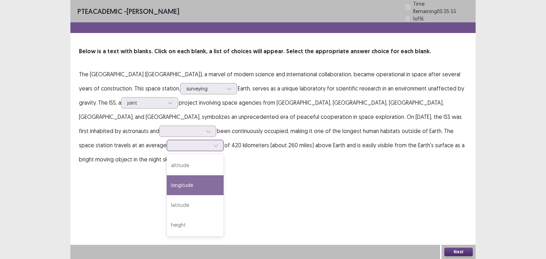
click at [167, 180] on div "longitude" at bounding box center [195, 186] width 57 height 20
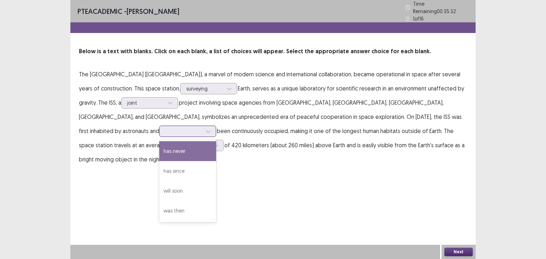
click at [165, 128] on div at bounding box center [183, 131] width 37 height 7
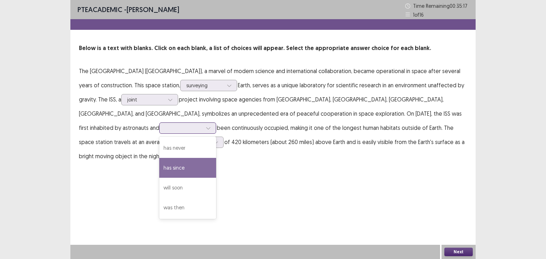
click at [159, 168] on div "has since" at bounding box center [187, 168] width 57 height 20
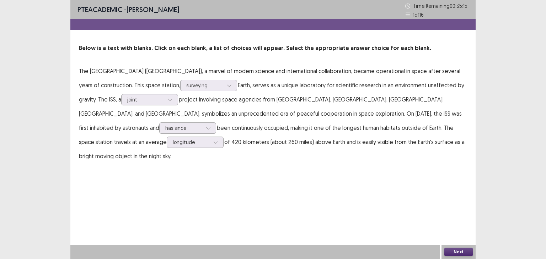
click at [452, 251] on button "Next" at bounding box center [458, 252] width 28 height 9
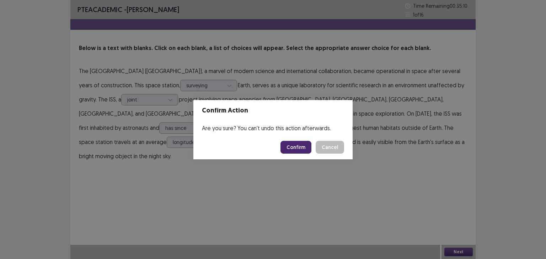
click at [295, 143] on button "Confirm" at bounding box center [295, 147] width 31 height 13
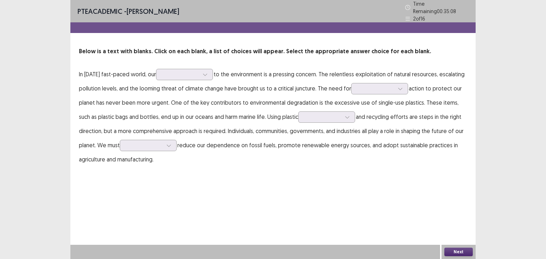
click at [189, 79] on p "In today's fast-paced world, our to the environment is a pressing concern. The …" at bounding box center [273, 117] width 388 height 100
click at [194, 77] on p "In today's fast-paced world, our to the environment is a pressing concern. The …" at bounding box center [273, 117] width 388 height 100
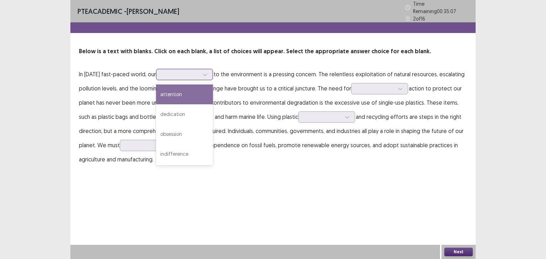
click at [199, 74] on div at bounding box center [180, 74] width 37 height 7
click at [206, 93] on div "attention" at bounding box center [184, 95] width 57 height 20
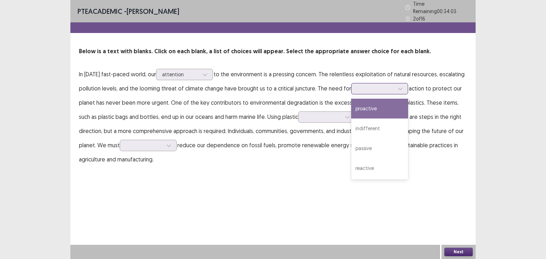
click at [367, 89] on div at bounding box center [375, 88] width 37 height 7
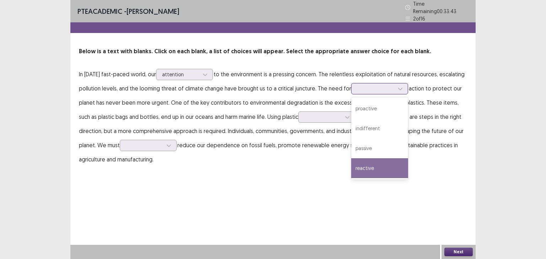
click at [379, 165] on div "reactive" at bounding box center [379, 169] width 57 height 20
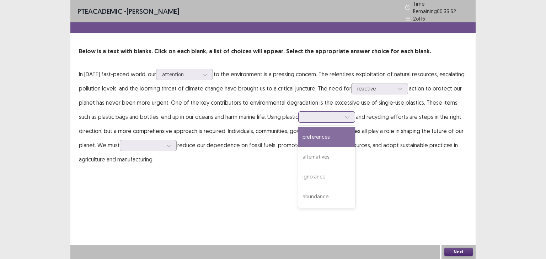
click at [313, 116] on div at bounding box center [322, 117] width 37 height 7
click at [328, 140] on div "preferences" at bounding box center [326, 137] width 57 height 20
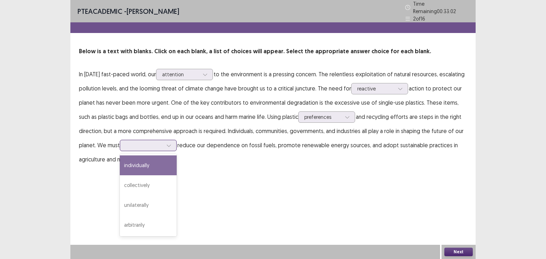
click at [157, 145] on div at bounding box center [144, 145] width 37 height 7
click at [155, 156] on div "individually" at bounding box center [148, 166] width 57 height 20
click at [163, 143] on div at bounding box center [144, 145] width 37 height 7
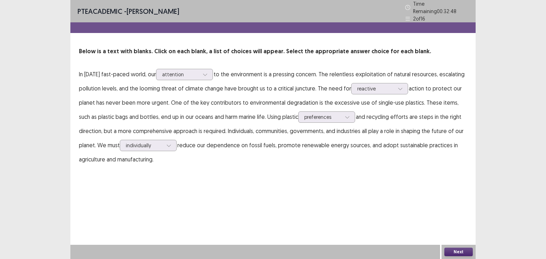
click at [229, 154] on p "In today's fast-paced world, our attention to the environment is a pressing con…" at bounding box center [273, 117] width 388 height 100
click at [450, 256] on button "Next" at bounding box center [458, 252] width 28 height 9
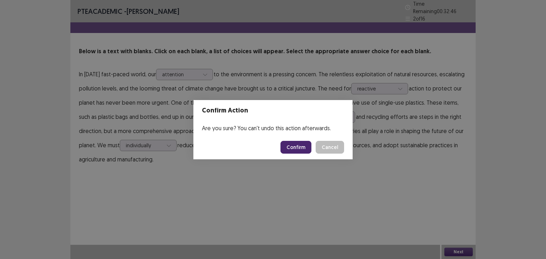
click at [294, 141] on button "Confirm" at bounding box center [295, 147] width 31 height 13
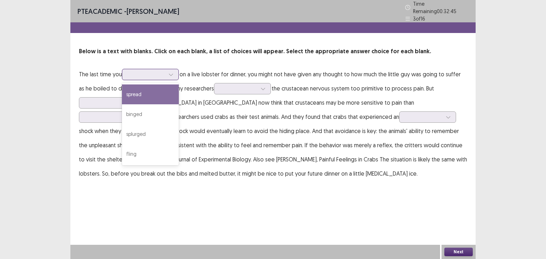
click at [155, 71] on div at bounding box center [146, 74] width 37 height 7
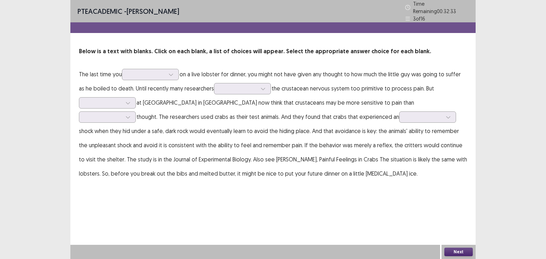
click at [210, 216] on div "PTE academic - RAJ GIRI Time Remaining 00 : 32 : 33 3 of 16 Below is a text wit…" at bounding box center [272, 129] width 405 height 259
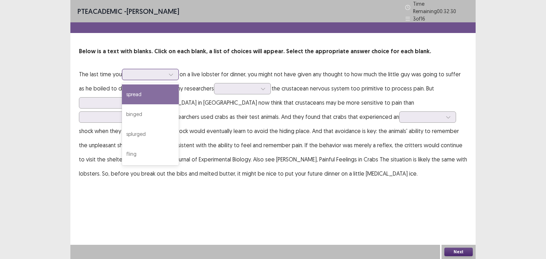
click at [161, 71] on div at bounding box center [146, 74] width 37 height 7
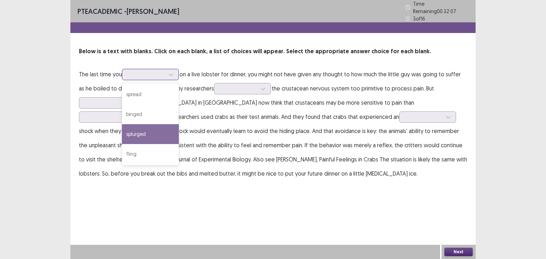
click at [158, 130] on div "splurged" at bounding box center [150, 134] width 57 height 20
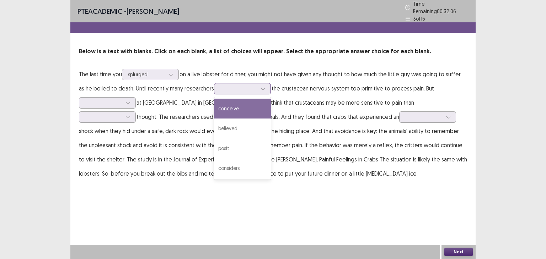
click at [247, 90] on div at bounding box center [242, 88] width 57 height 11
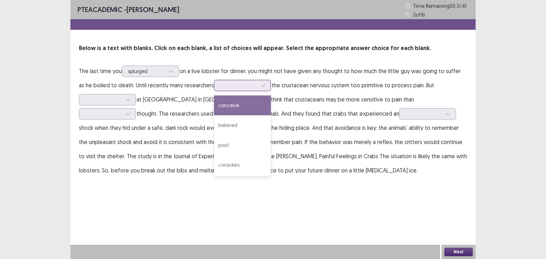
click at [252, 103] on div "conceive" at bounding box center [242, 106] width 57 height 20
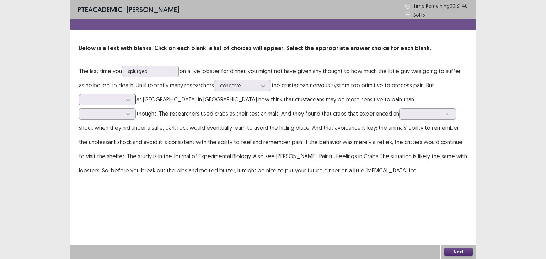
click at [121, 97] on div at bounding box center [103, 99] width 37 height 7
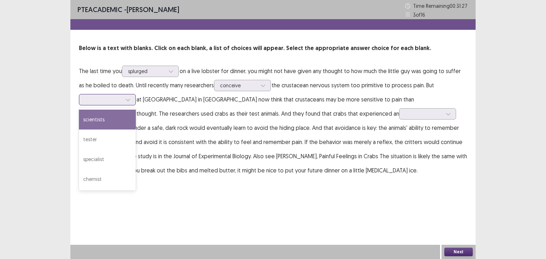
click at [118, 117] on div "scientists" at bounding box center [107, 120] width 57 height 20
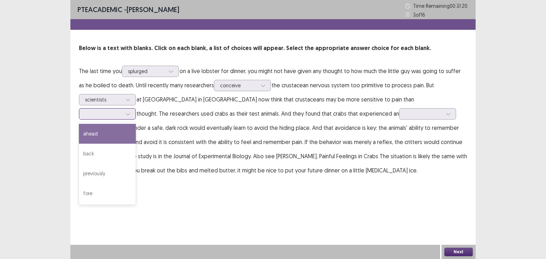
click at [122, 111] on div at bounding box center [103, 114] width 37 height 7
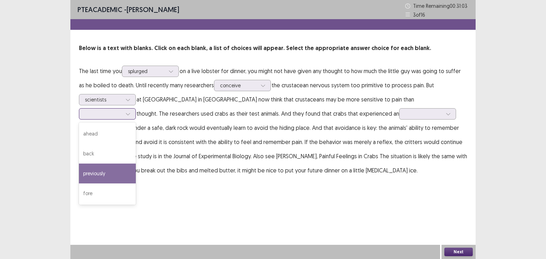
click at [136, 164] on div "previously" at bounding box center [107, 174] width 57 height 20
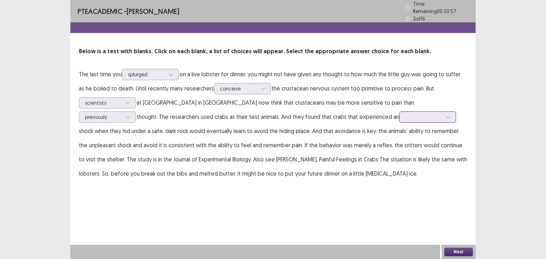
click at [405, 114] on div at bounding box center [423, 117] width 37 height 7
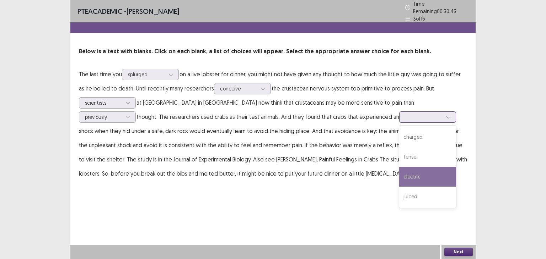
click at [399, 178] on div "electric" at bounding box center [427, 177] width 57 height 20
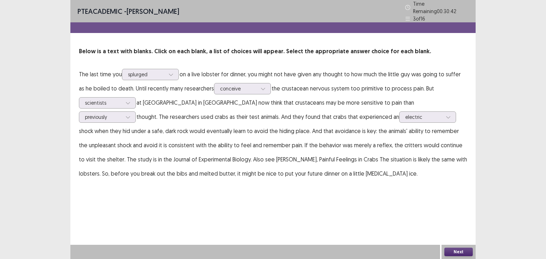
click at [454, 248] on button "Next" at bounding box center [458, 252] width 28 height 9
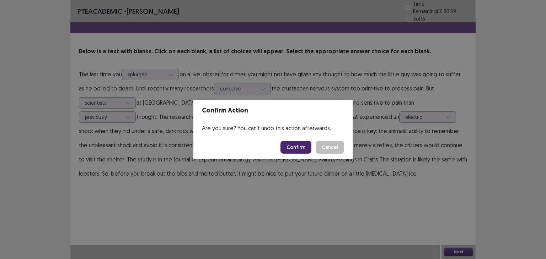
drag, startPoint x: 299, startPoint y: 138, endPoint x: 294, endPoint y: 151, distance: 13.9
click at [294, 151] on footer "Confirm Cancel" at bounding box center [272, 147] width 159 height 24
click at [294, 151] on button "Confirm" at bounding box center [295, 147] width 31 height 13
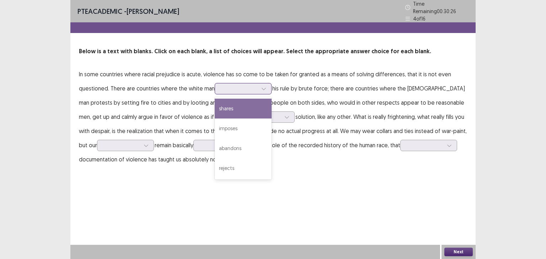
click at [251, 87] on div at bounding box center [239, 88] width 37 height 7
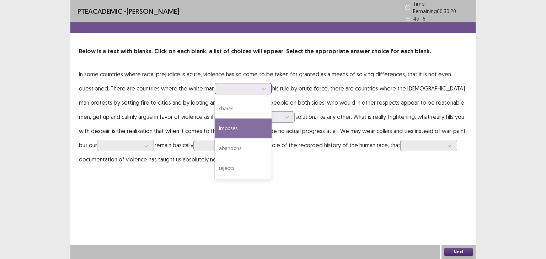
click at [249, 119] on div "imposes" at bounding box center [243, 129] width 57 height 20
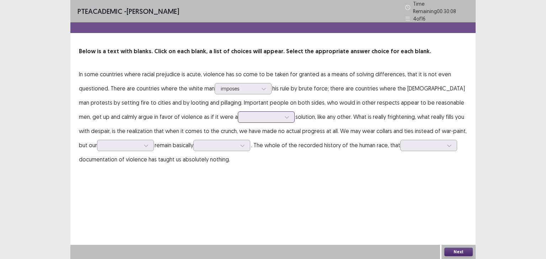
click at [244, 114] on div at bounding box center [262, 117] width 37 height 7
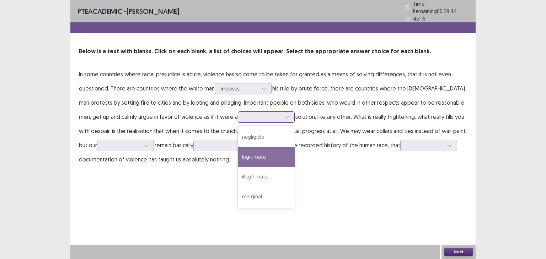
click at [238, 157] on div "legitimate" at bounding box center [266, 157] width 57 height 20
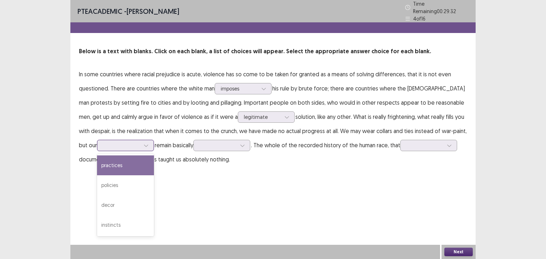
click at [117, 143] on div at bounding box center [121, 145] width 37 height 7
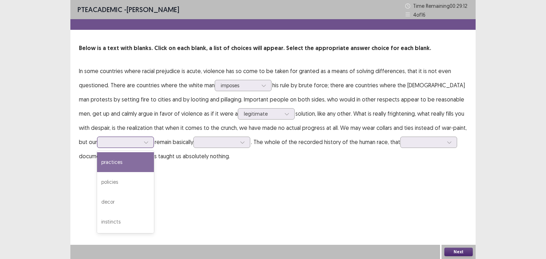
click at [115, 161] on div "practices" at bounding box center [125, 162] width 57 height 20
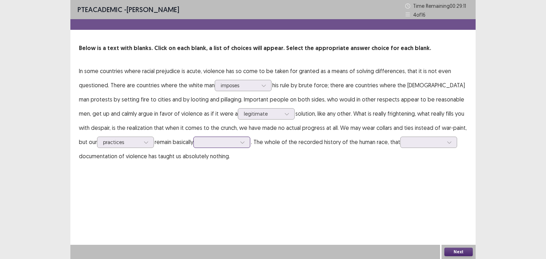
click at [219, 138] on div at bounding box center [218, 142] width 38 height 8
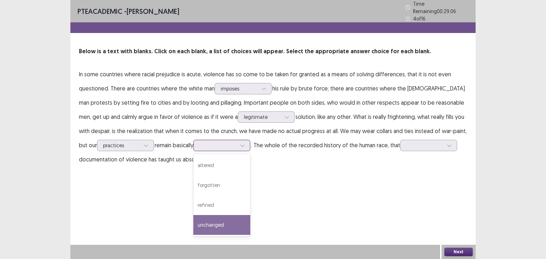
click at [212, 221] on div "unchanged" at bounding box center [221, 225] width 57 height 20
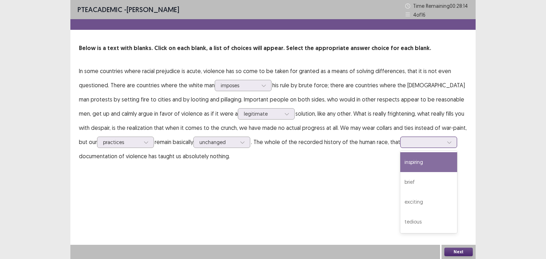
click at [416, 144] on div at bounding box center [424, 142] width 37 height 7
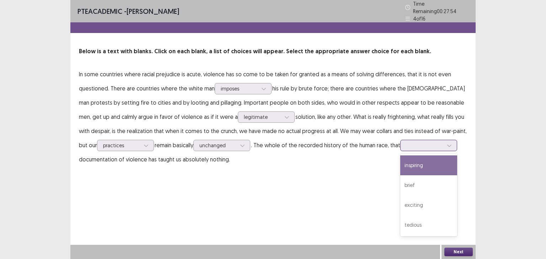
click at [421, 160] on div "inspiring" at bounding box center [428, 166] width 57 height 20
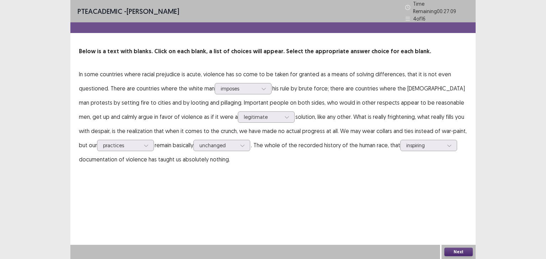
click at [456, 251] on button "Next" at bounding box center [458, 252] width 28 height 9
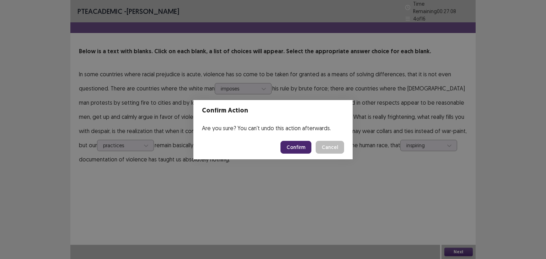
click at [299, 147] on button "Confirm" at bounding box center [295, 147] width 31 height 13
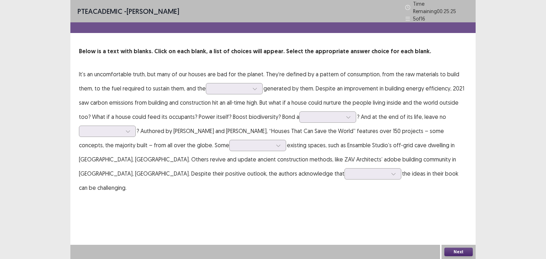
click at [118, 85] on p "It’s an uncomfortable truth, but many of our houses are bad for the planet. The…" at bounding box center [273, 131] width 388 height 128
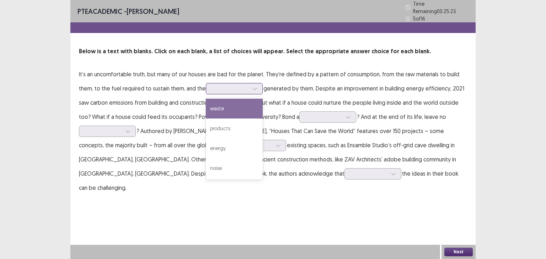
click at [217, 86] on div at bounding box center [230, 88] width 37 height 7
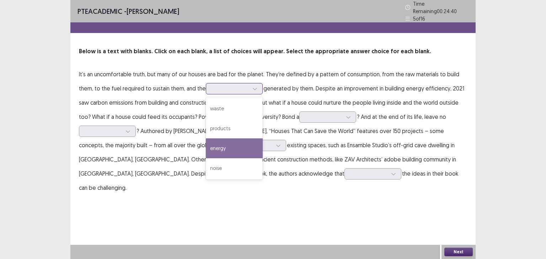
click at [240, 144] on div "energy" at bounding box center [234, 149] width 57 height 20
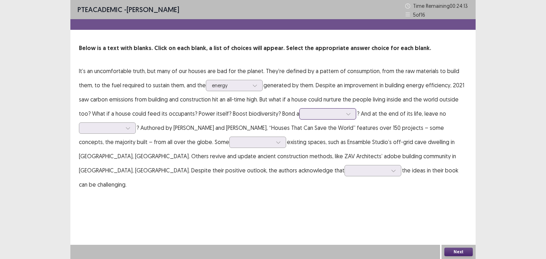
click at [339, 117] on div at bounding box center [323, 114] width 37 height 7
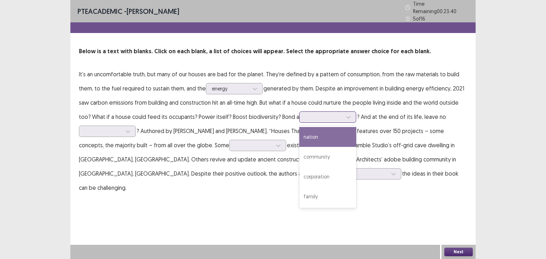
click at [327, 127] on div "nation" at bounding box center [327, 137] width 57 height 20
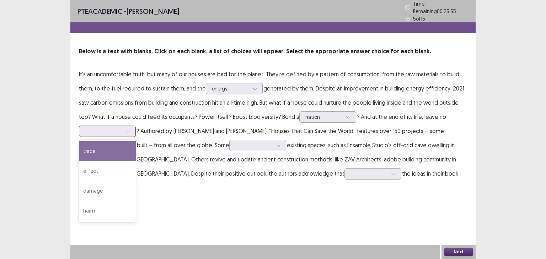
click at [124, 127] on div at bounding box center [128, 131] width 11 height 11
click at [118, 147] on div "trace" at bounding box center [107, 151] width 57 height 20
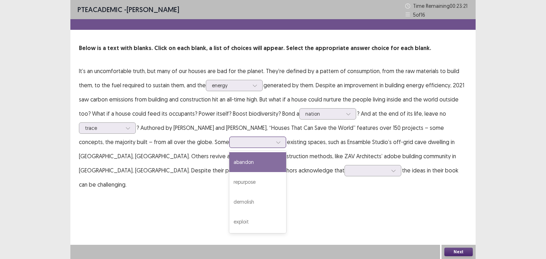
click at [235, 143] on div at bounding box center [253, 142] width 37 height 7
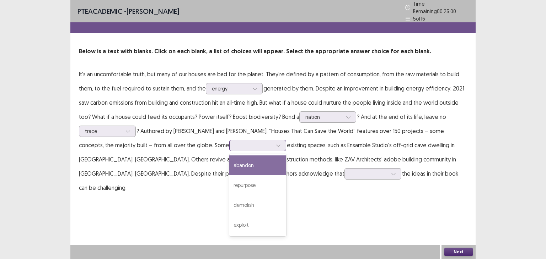
click at [229, 164] on div "abandon" at bounding box center [257, 166] width 57 height 20
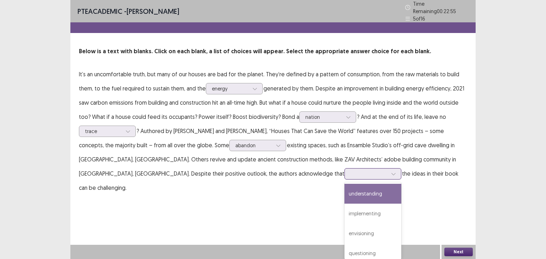
click at [350, 171] on div at bounding box center [368, 174] width 37 height 7
click at [344, 188] on div "understanding" at bounding box center [372, 194] width 57 height 20
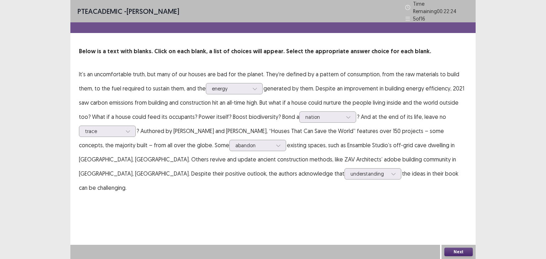
click at [460, 253] on button "Next" at bounding box center [458, 252] width 28 height 9
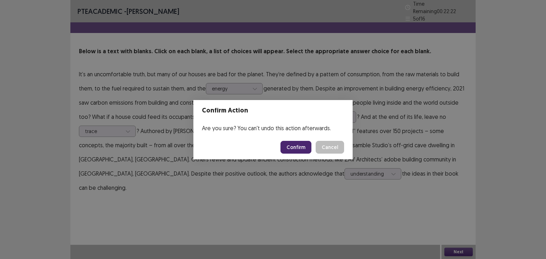
click at [299, 143] on button "Confirm" at bounding box center [295, 147] width 31 height 13
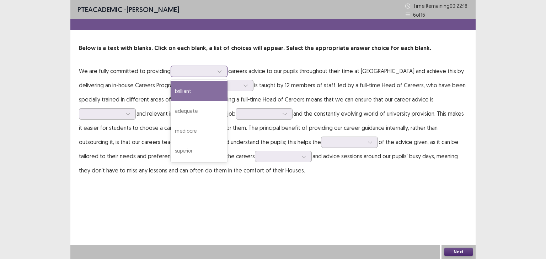
click at [196, 67] on div at bounding box center [195, 71] width 38 height 8
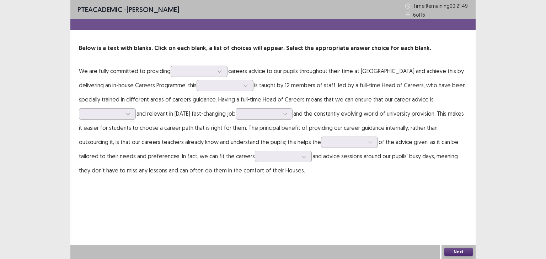
click at [452, 52] on p "Below is a text with blanks. Click on each blank, a list of choices will appear…" at bounding box center [273, 48] width 388 height 9
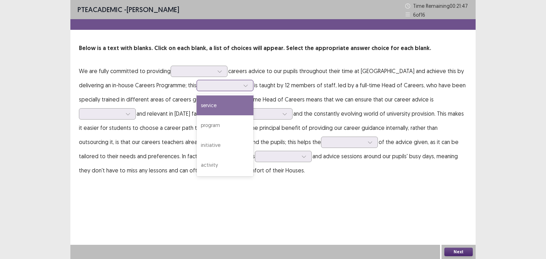
click at [203, 85] on div at bounding box center [221, 85] width 37 height 7
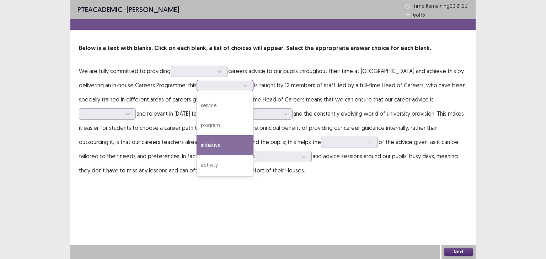
click at [202, 139] on div "initiative" at bounding box center [225, 145] width 57 height 20
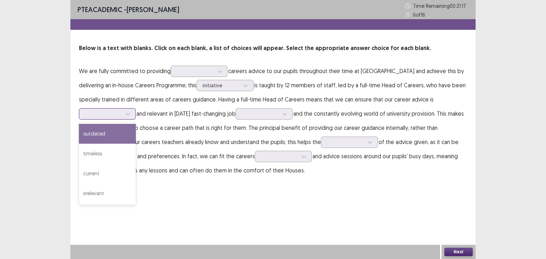
click at [122, 111] on div at bounding box center [103, 114] width 37 height 7
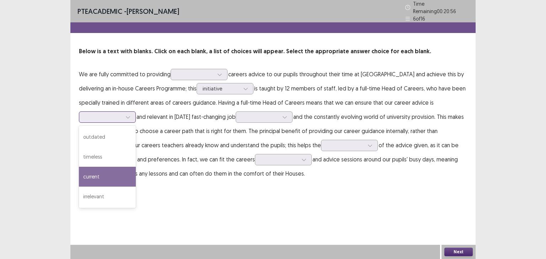
click at [136, 167] on div "current" at bounding box center [107, 177] width 57 height 20
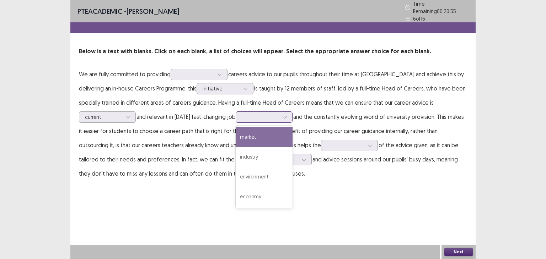
click at [242, 114] on div at bounding box center [260, 117] width 37 height 7
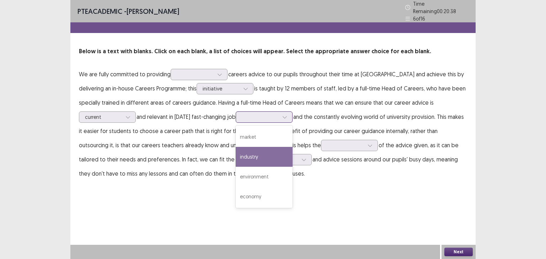
click at [236, 150] on div "industry" at bounding box center [264, 157] width 57 height 20
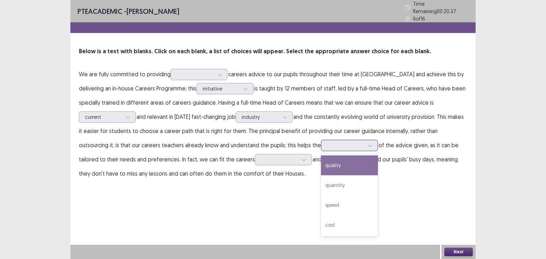
click at [326, 146] on div at bounding box center [345, 145] width 38 height 8
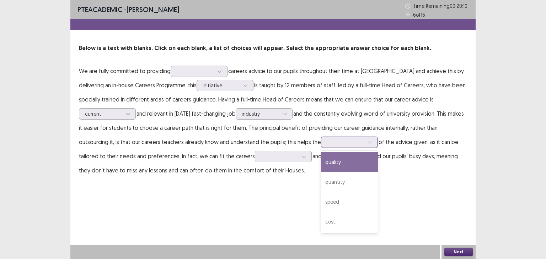
click at [321, 161] on div "quality" at bounding box center [349, 162] width 57 height 20
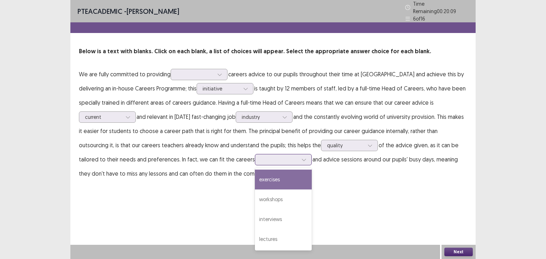
click at [261, 159] on div at bounding box center [279, 159] width 37 height 7
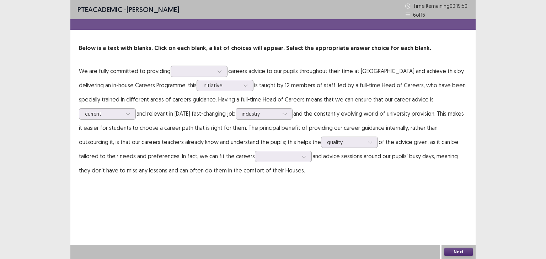
click at [289, 178] on div "PTE academic - RAJ GIRI Time Remaining 00 : 19 : 50 6 of 16 Below is a text wit…" at bounding box center [272, 96] width 405 height 192
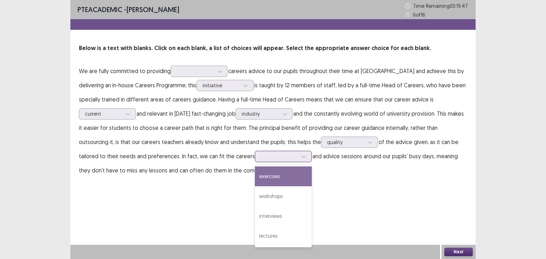
click at [299, 153] on div at bounding box center [304, 156] width 11 height 11
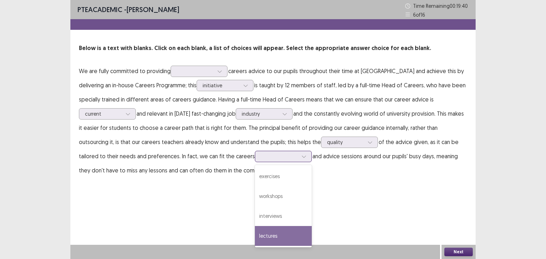
click at [255, 236] on div "lectures" at bounding box center [283, 236] width 57 height 20
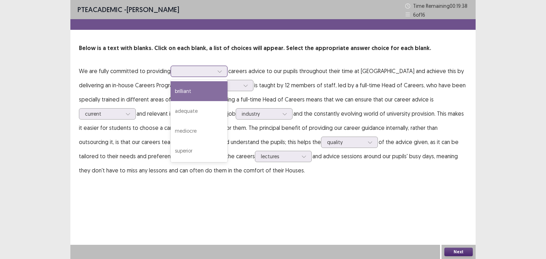
click at [205, 69] on div at bounding box center [195, 71] width 37 height 7
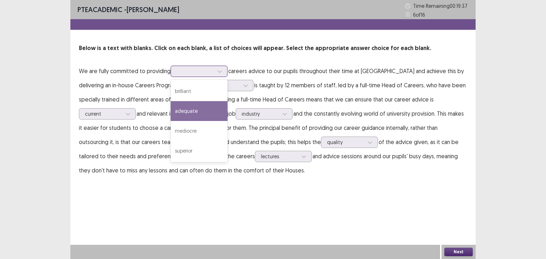
click at [197, 116] on div "adequate" at bounding box center [199, 111] width 57 height 20
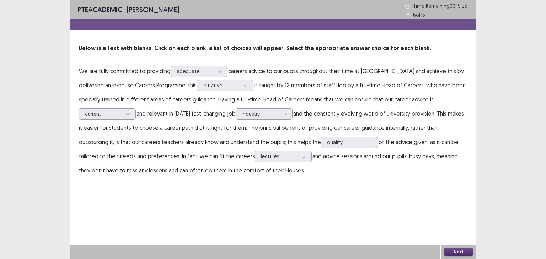
click at [460, 253] on button "Next" at bounding box center [458, 252] width 28 height 9
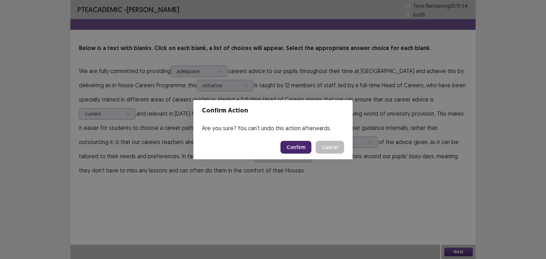
click at [302, 147] on button "Confirm" at bounding box center [295, 147] width 31 height 13
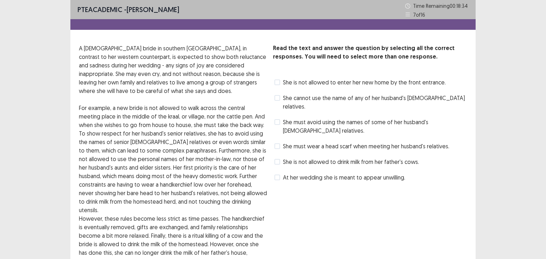
click at [313, 80] on span "She is not allowed to enter her new home by the front entrance." at bounding box center [364, 82] width 163 height 9
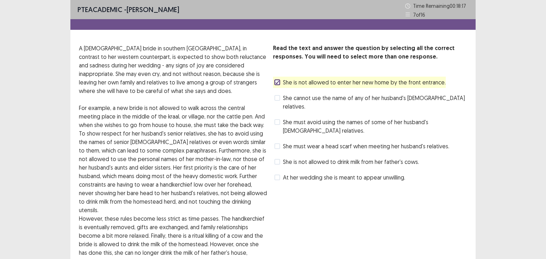
click at [279, 98] on span at bounding box center [277, 98] width 6 height 6
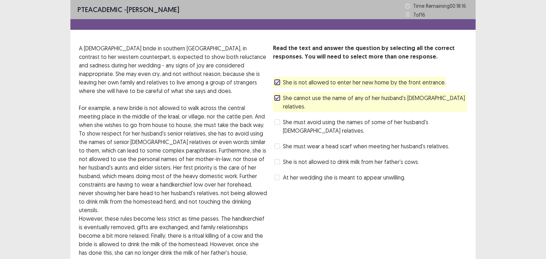
scroll to position [63, 0]
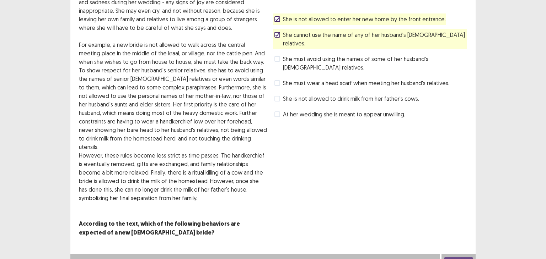
click at [460, 257] on button "Next" at bounding box center [458, 261] width 28 height 9
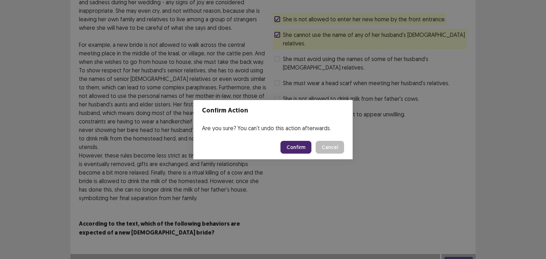
click at [309, 150] on button "Confirm" at bounding box center [295, 147] width 31 height 13
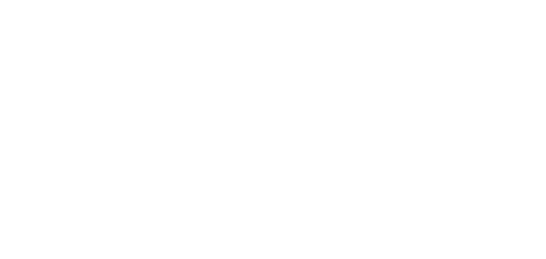
scroll to position [0, 0]
